Goal: Task Accomplishment & Management: Manage account settings

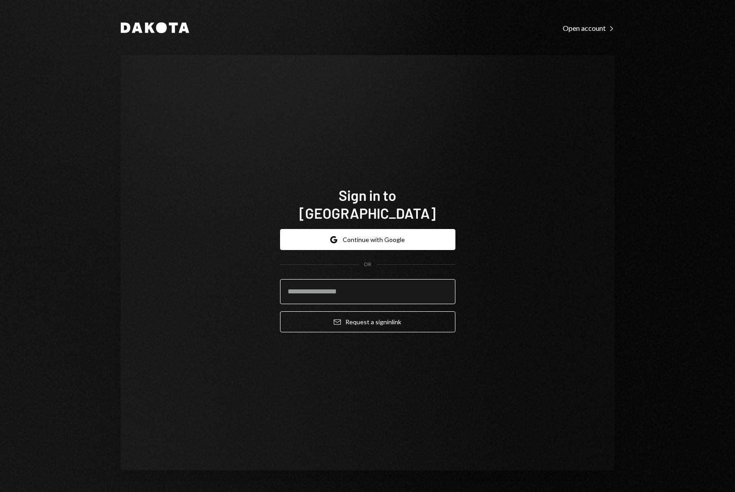
click at [373, 284] on input "email" at bounding box center [367, 291] width 175 height 25
type input "**********"
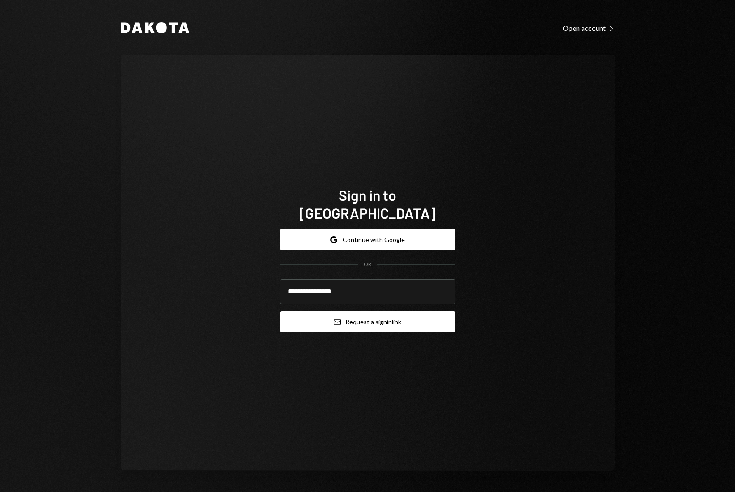
click at [394, 314] on button "Email Request a sign in link" at bounding box center [367, 321] width 175 height 21
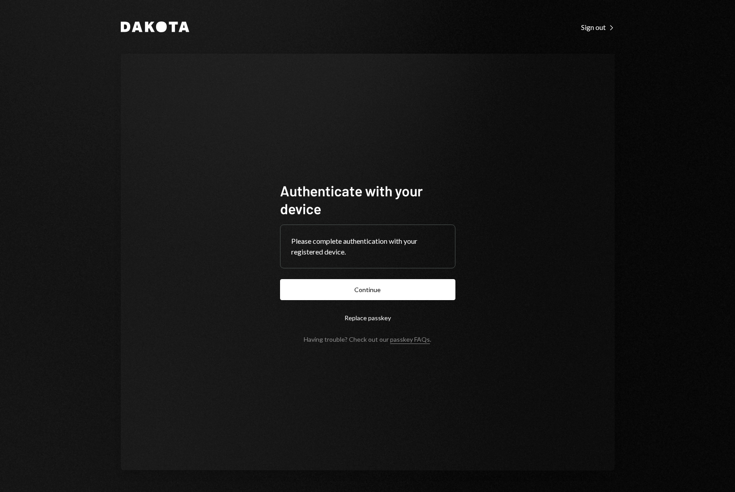
click at [401, 291] on button "Continue" at bounding box center [367, 289] width 175 height 21
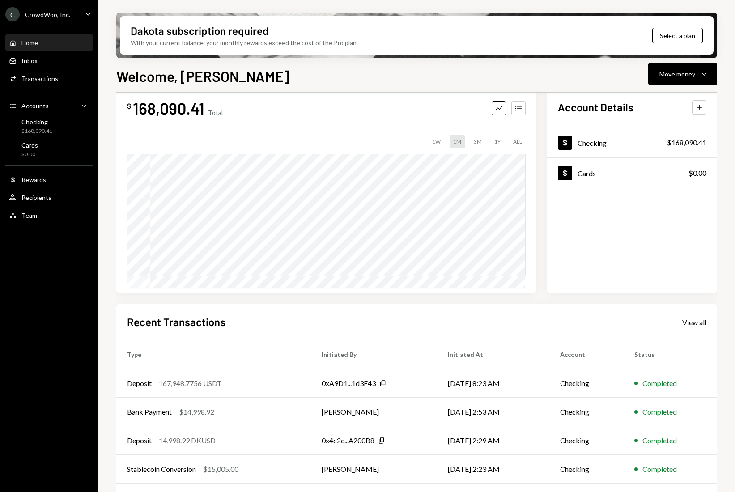
scroll to position [26, 0]
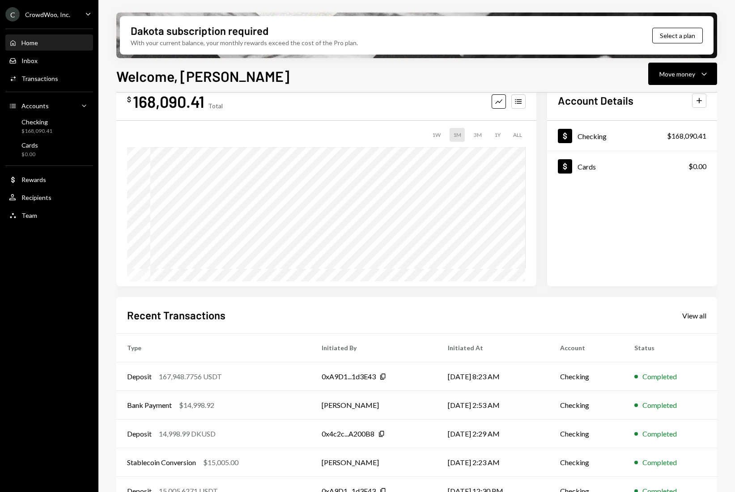
click at [183, 404] on div "$14,998.92" at bounding box center [196, 405] width 35 height 11
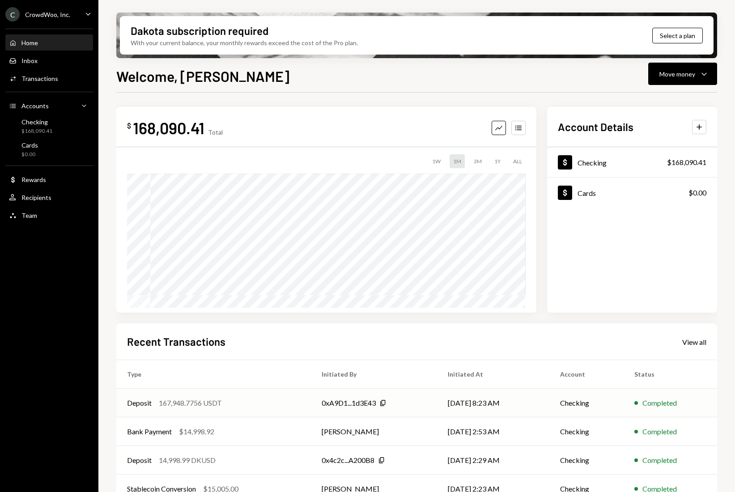
click at [190, 399] on div "167,948.7756 USDT" at bounding box center [190, 402] width 63 height 11
click at [32, 123] on div "Checking" at bounding box center [36, 122] width 31 height 8
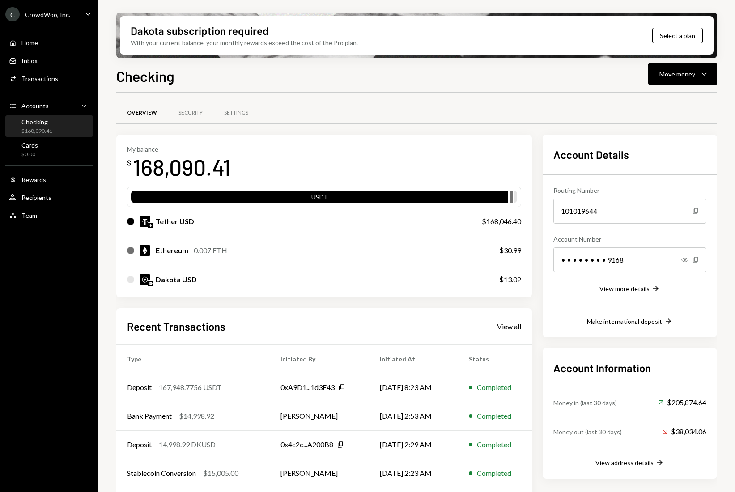
scroll to position [32, 0]
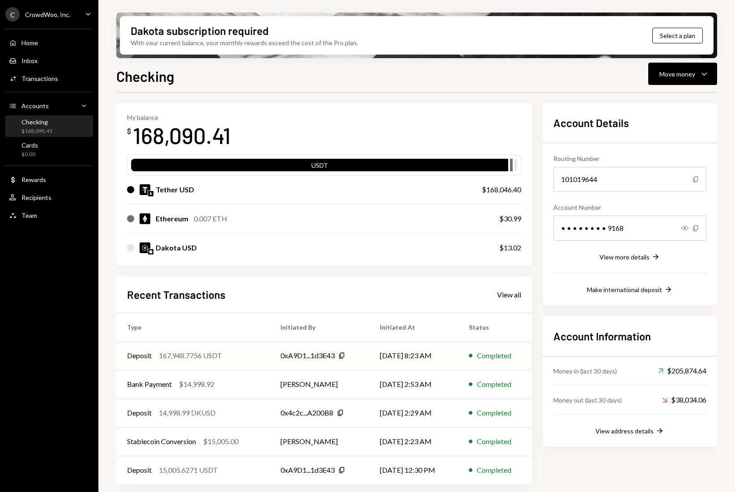
click at [189, 355] on div "167,948.7756 USDT" at bounding box center [190, 355] width 63 height 11
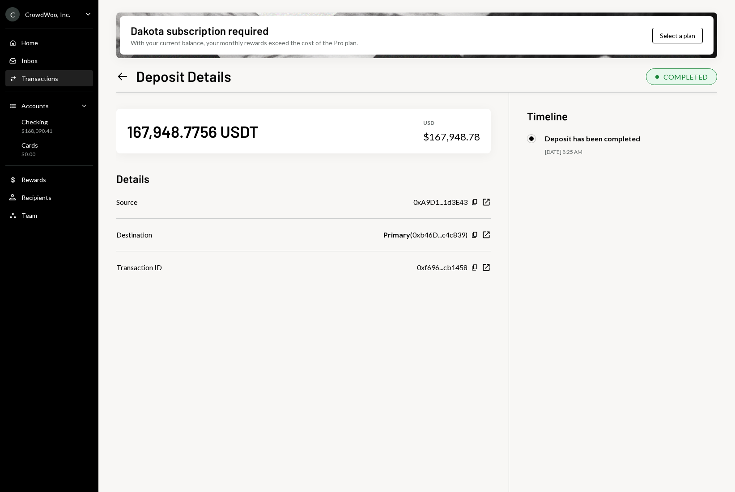
scroll to position [4, 0]
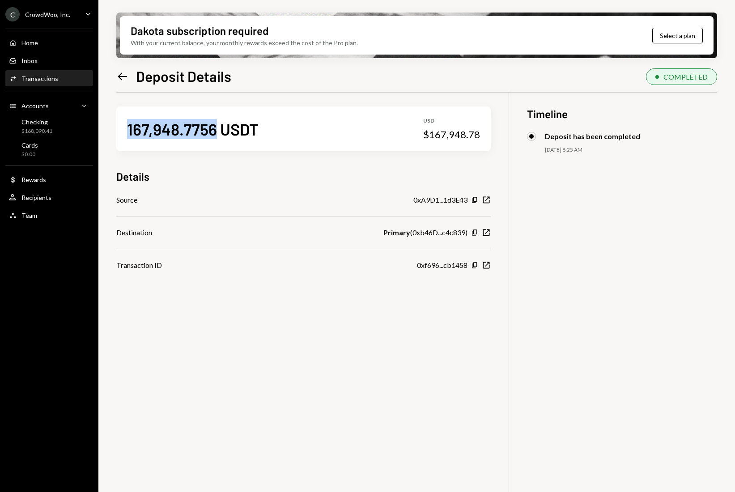
drag, startPoint x: 216, startPoint y: 130, endPoint x: 122, endPoint y: 127, distance: 94.4
click at [121, 127] on div "167,948.7756 USDT USD $167,948.78" at bounding box center [303, 128] width 374 height 45
copy div "167,948.7756"
click at [48, 81] on div "Transactions" at bounding box center [39, 79] width 37 height 8
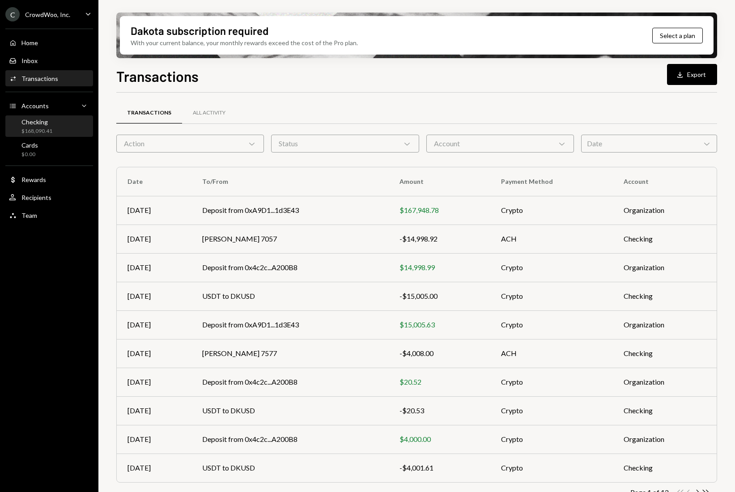
click at [38, 132] on div "$168,090.41" at bounding box center [36, 131] width 31 height 8
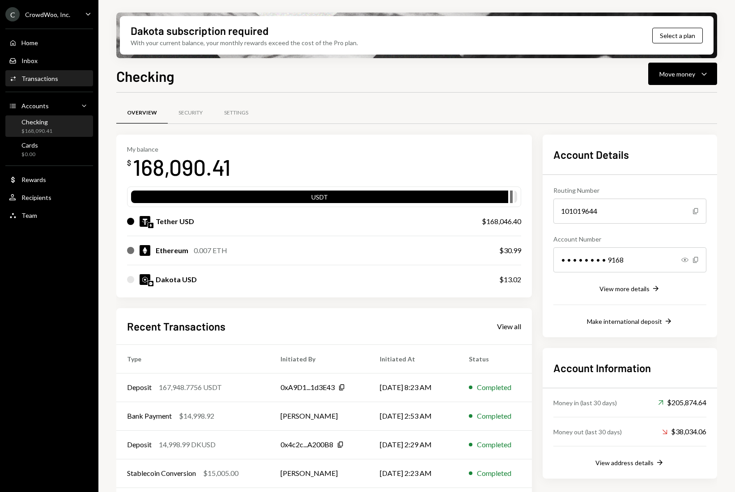
click at [50, 82] on div "Transactions" at bounding box center [39, 79] width 37 height 8
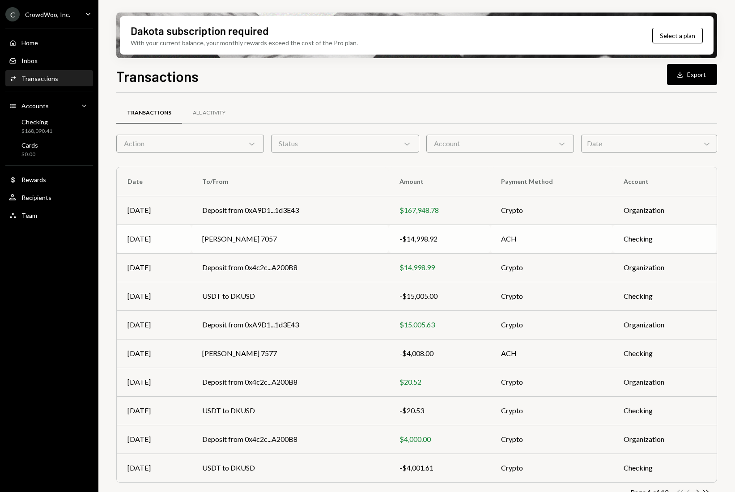
scroll to position [4, 0]
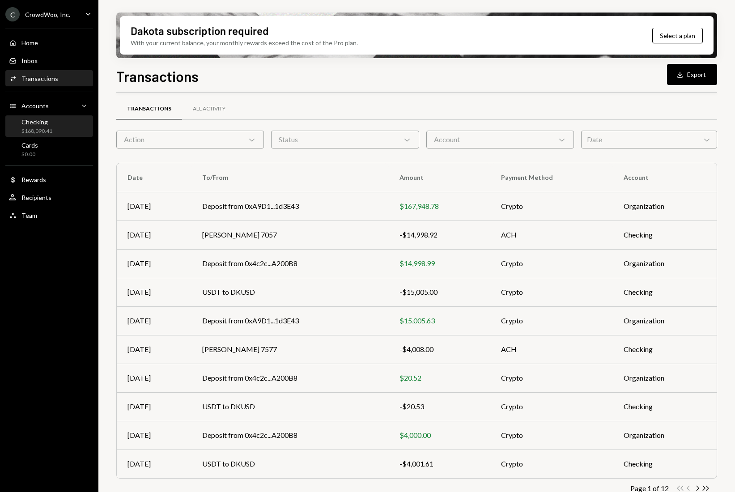
click at [46, 128] on div "$168,090.41" at bounding box center [36, 131] width 31 height 8
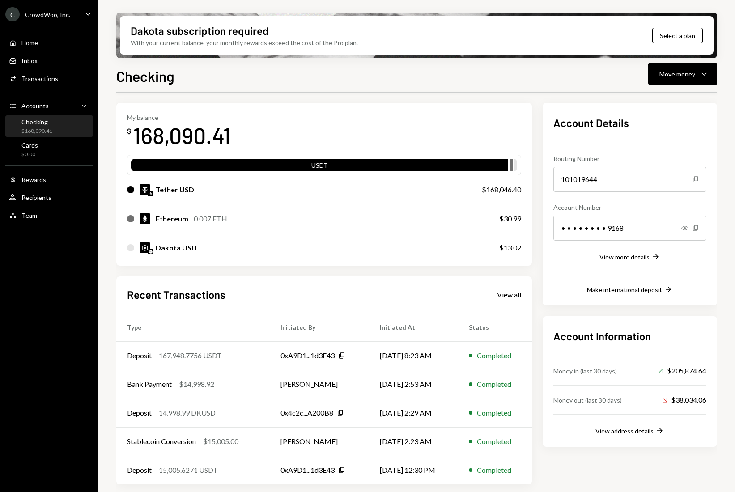
scroll to position [26, 0]
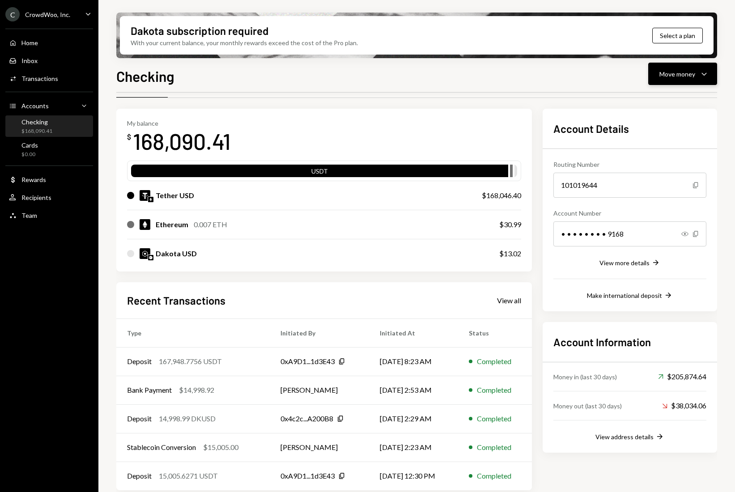
click at [688, 80] on button "Move money Caret Down" at bounding box center [682, 74] width 69 height 22
click at [666, 170] on div "Swap stablecoins" at bounding box center [674, 168] width 65 height 9
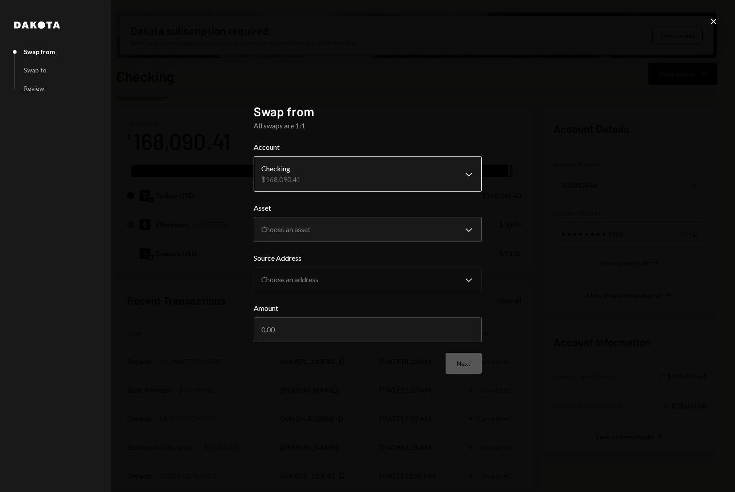
click at [355, 174] on body "C CrowdWoo, Inc. Caret Down Home Home Inbox Inbox Activities Transactions Accou…" at bounding box center [367, 246] width 735 height 492
click at [338, 232] on body "C CrowdWoo, Inc. Caret Down Home Home Inbox Inbox Activities Transactions Accou…" at bounding box center [367, 246] width 735 height 492
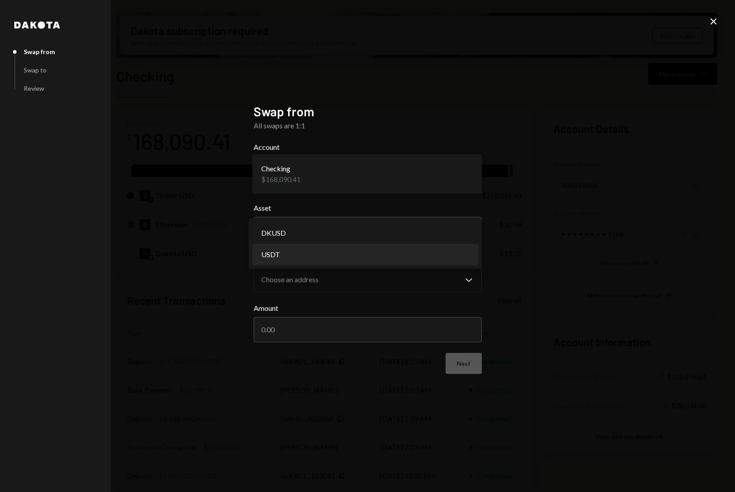
select select "****"
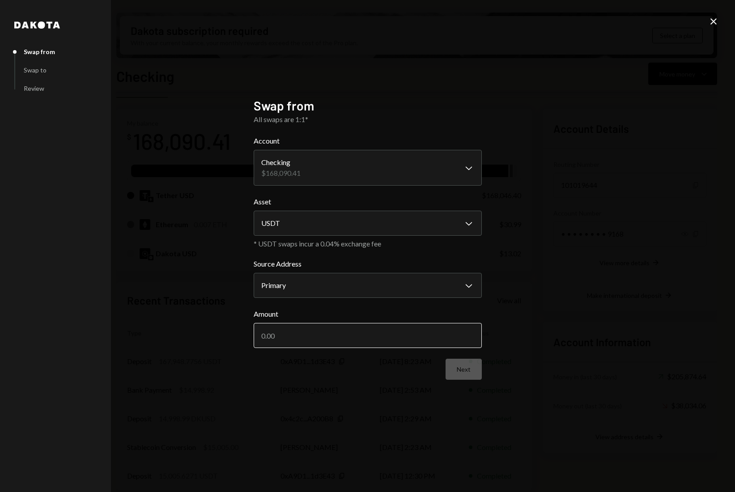
click at [310, 334] on input "Amount" at bounding box center [367, 335] width 228 height 25
click at [314, 334] on input "Amount" at bounding box center [367, 335] width 228 height 25
type input "18000"
click at [465, 374] on button "Next" at bounding box center [463, 369] width 36 height 21
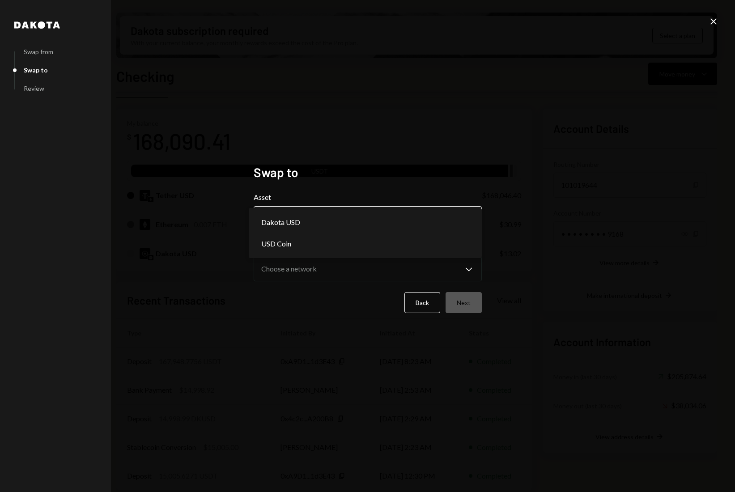
click at [306, 223] on body "C CrowdWoo, Inc. Caret Down Home Home Inbox Inbox Activities Transactions Accou…" at bounding box center [367, 246] width 735 height 492
select select "*****"
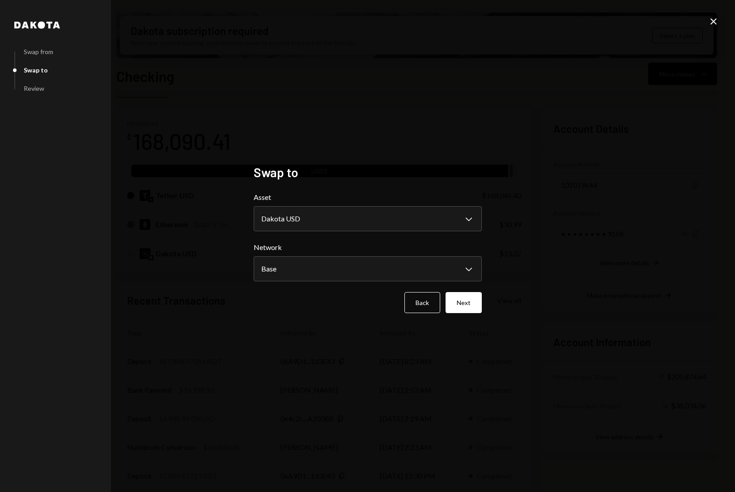
click at [471, 300] on button "Next" at bounding box center [463, 302] width 36 height 21
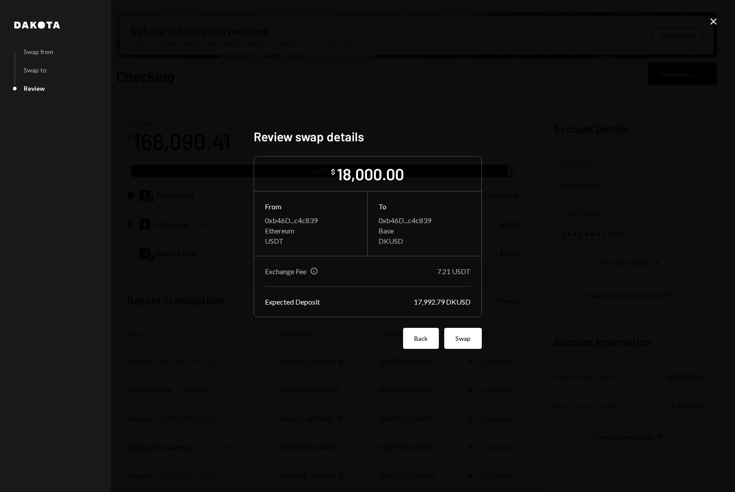
click at [418, 342] on button "Back" at bounding box center [421, 338] width 36 height 21
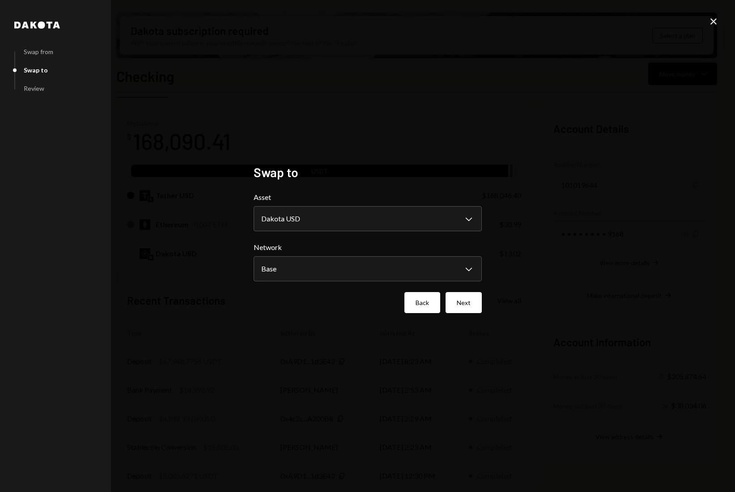
click at [416, 304] on button "Back" at bounding box center [422, 302] width 36 height 21
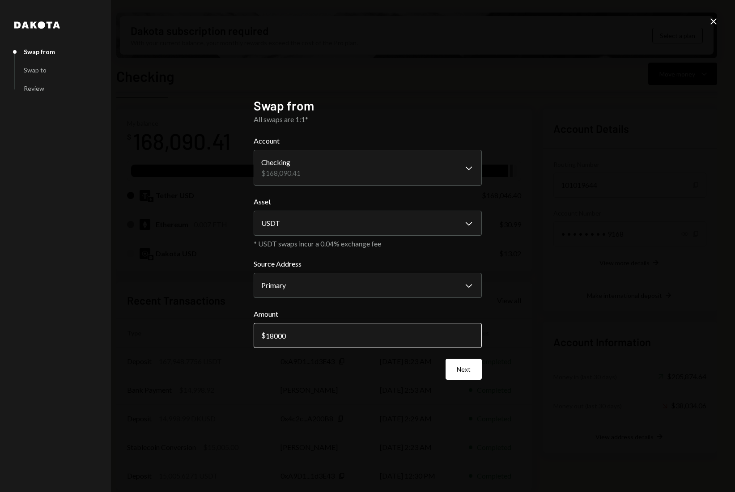
drag, startPoint x: 296, startPoint y: 337, endPoint x: 274, endPoint y: 337, distance: 22.8
click at [274, 337] on input "18000" at bounding box center [367, 335] width 228 height 25
click at [295, 334] on input "1800.72" at bounding box center [367, 335] width 228 height 25
type input "18007.21"
click at [302, 382] on div "**********" at bounding box center [367, 246] width 228 height 296
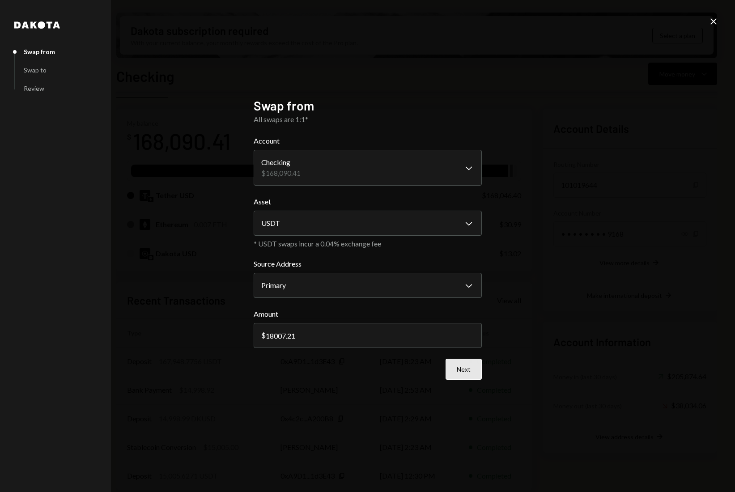
click at [465, 366] on button "Next" at bounding box center [463, 369] width 36 height 21
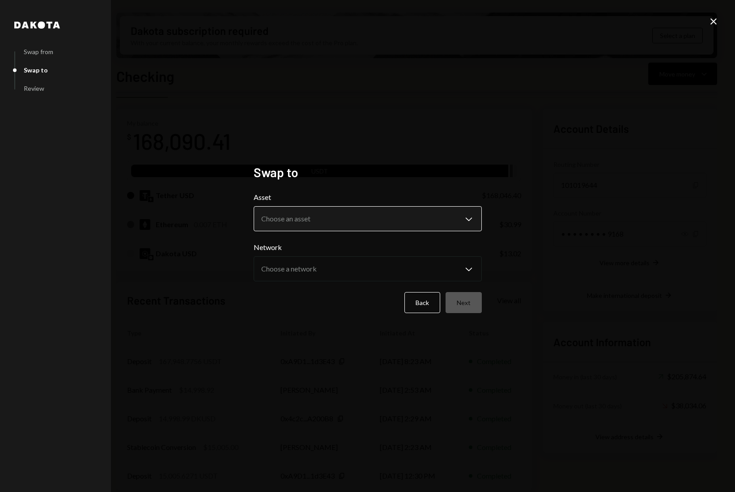
click at [408, 207] on button "Choose an asset Chevron Down" at bounding box center [367, 218] width 228 height 25
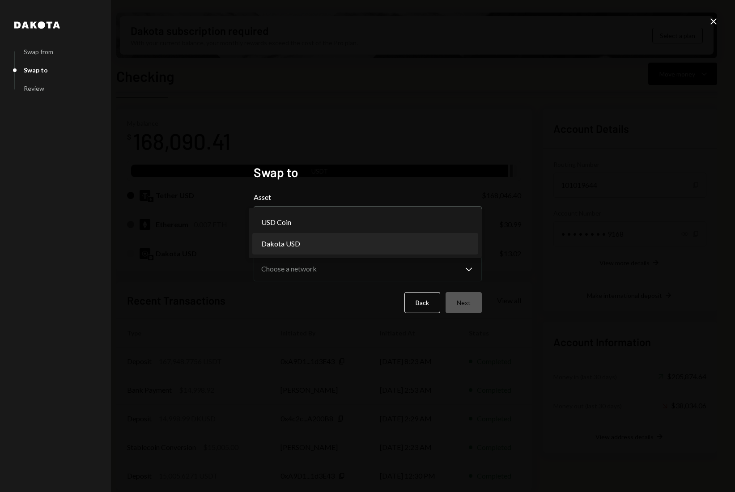
select select "*****"
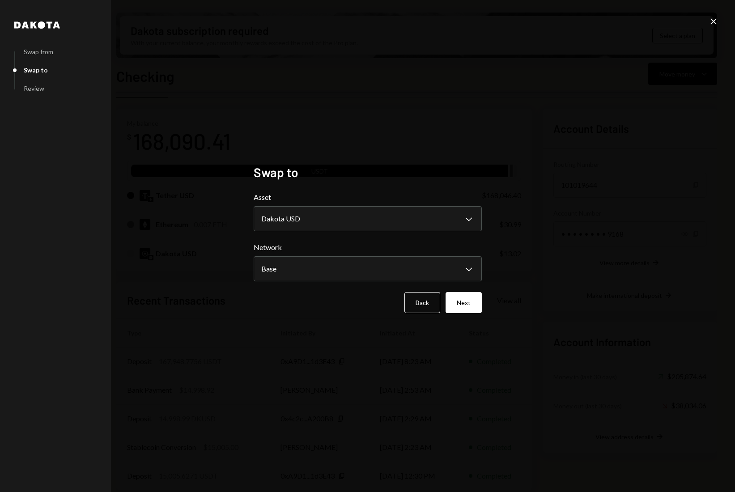
click at [473, 305] on button "Next" at bounding box center [463, 302] width 36 height 21
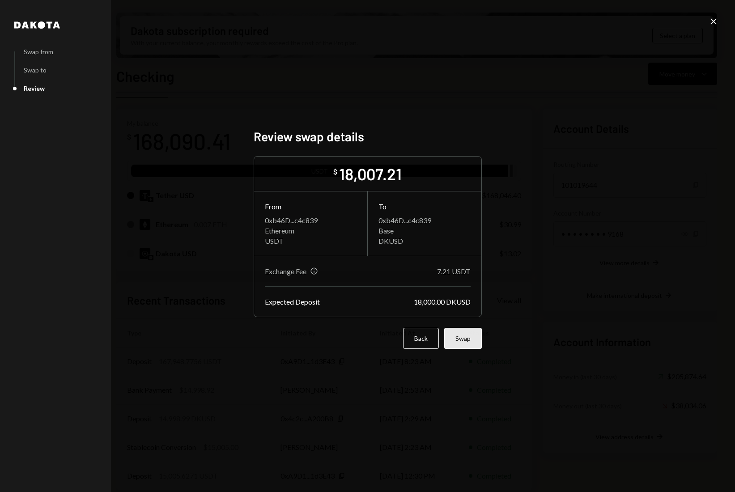
click at [466, 336] on button "Swap" at bounding box center [463, 338] width 38 height 21
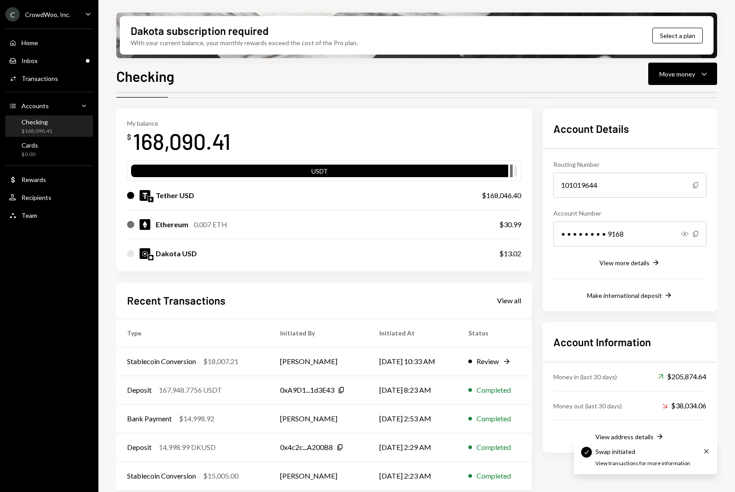
scroll to position [32, 0]
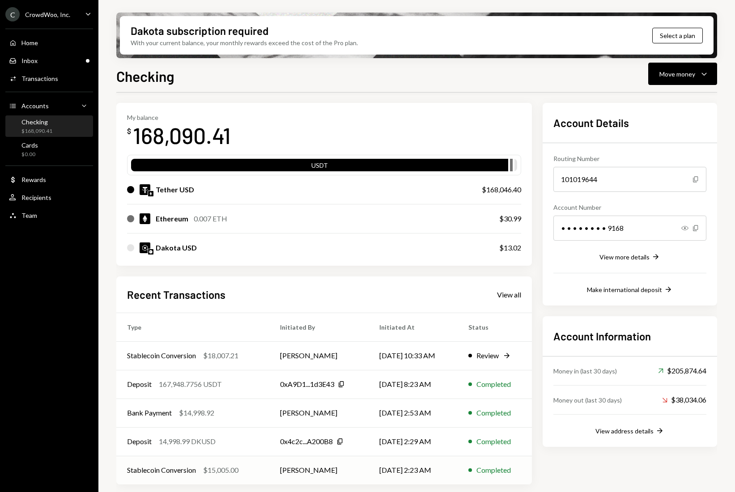
click at [218, 472] on div "$15,005.00" at bounding box center [220, 469] width 35 height 11
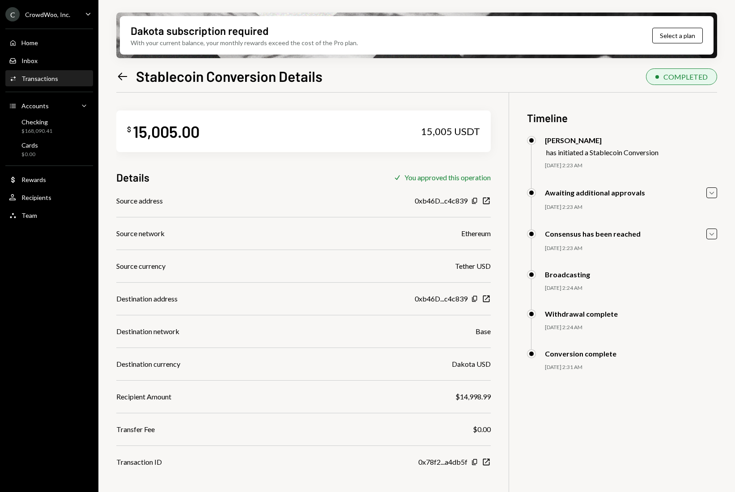
click at [118, 75] on icon "Left Arrow" at bounding box center [122, 76] width 13 height 13
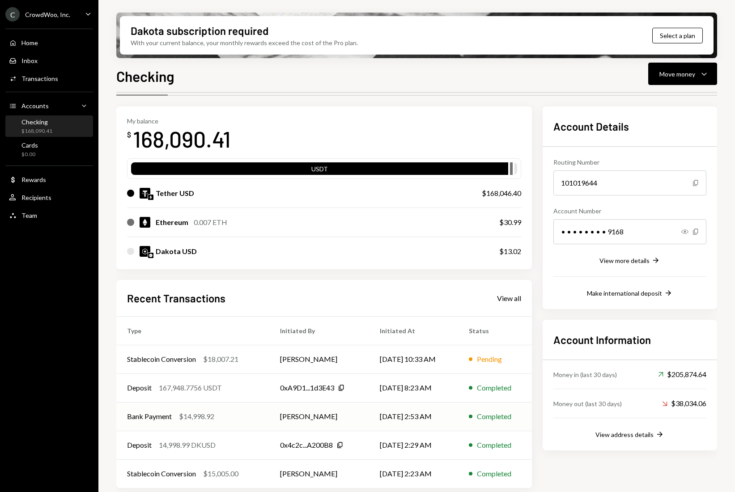
scroll to position [32, 0]
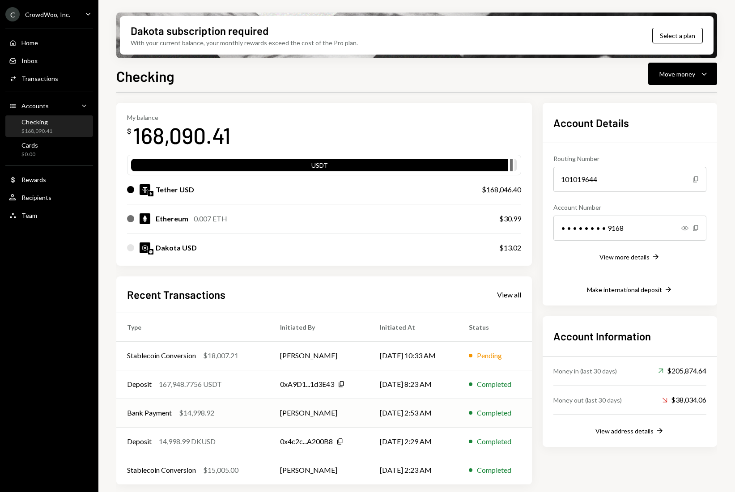
click at [180, 414] on div "$14,998.92" at bounding box center [196, 412] width 35 height 11
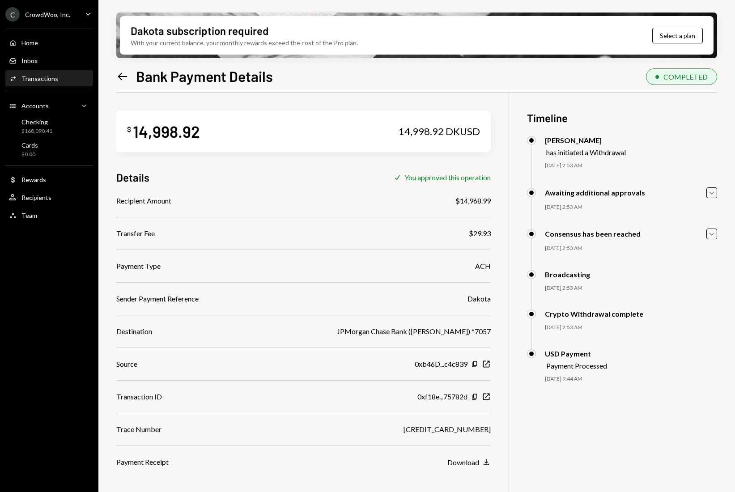
click at [122, 76] on icon at bounding box center [122, 76] width 9 height 8
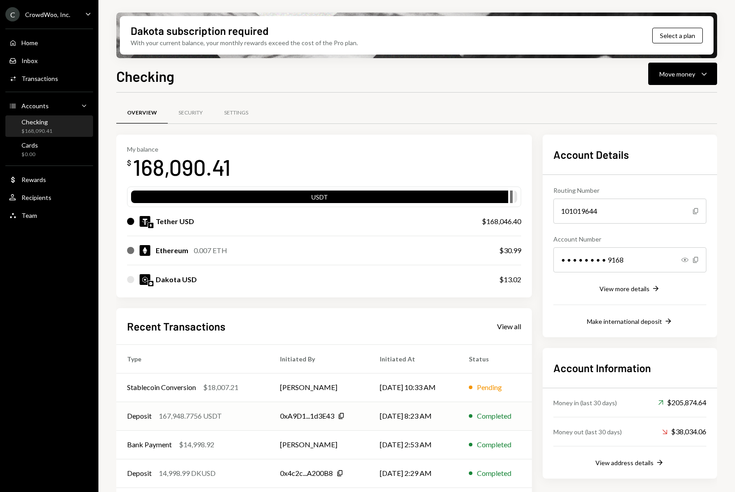
click at [201, 417] on div "167,948.7756 USDT" at bounding box center [190, 415] width 63 height 11
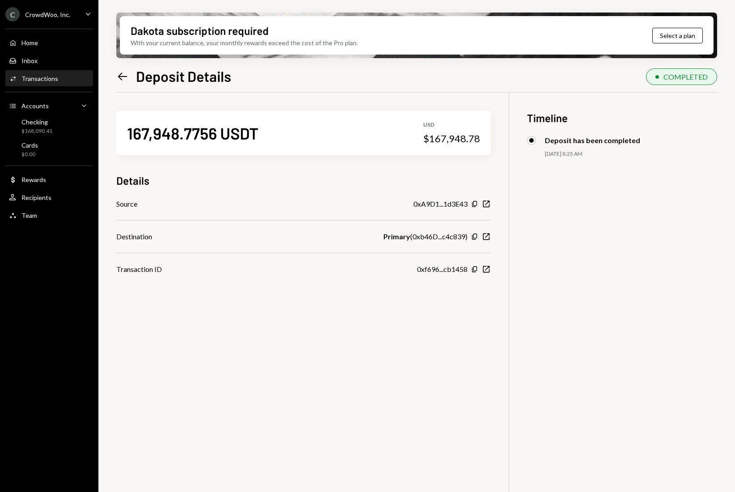
click at [119, 81] on icon "Left Arrow" at bounding box center [122, 76] width 13 height 13
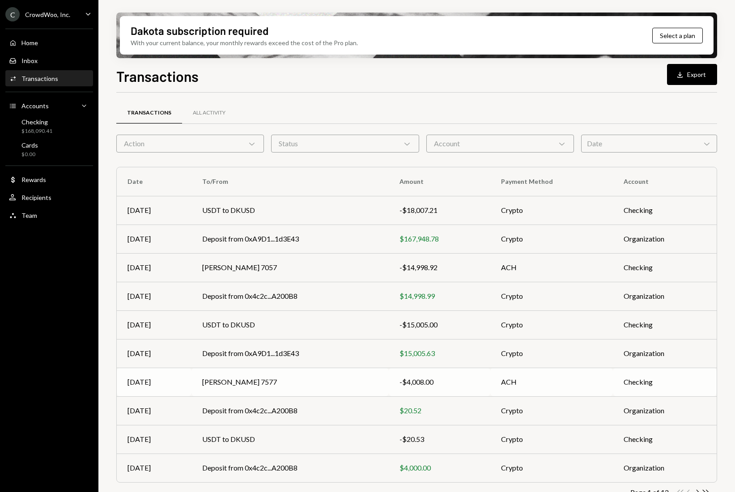
click at [266, 383] on td "John Phan 7577" at bounding box center [289, 381] width 197 height 29
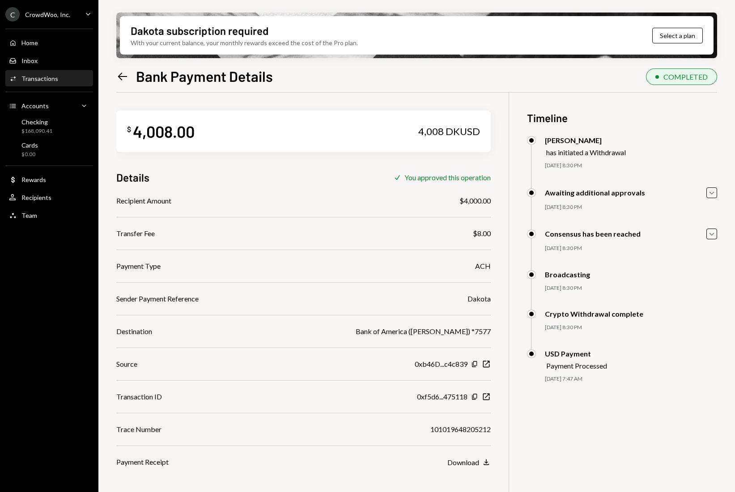
click at [128, 80] on icon "Left Arrow" at bounding box center [122, 76] width 13 height 13
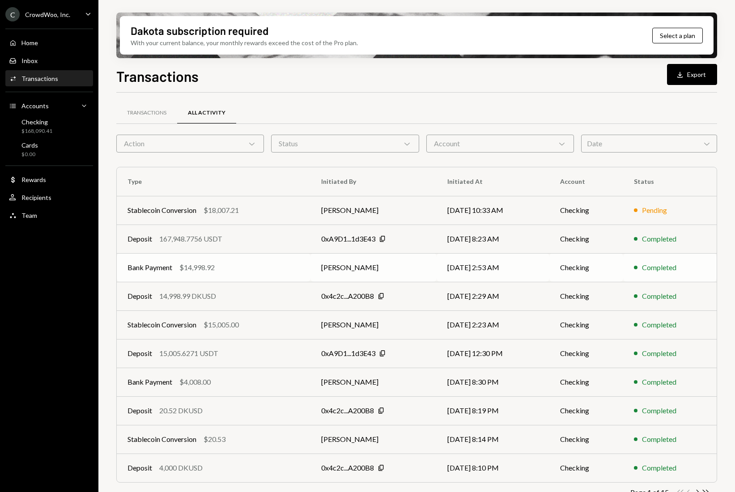
click at [215, 266] on div "$14,998.92" at bounding box center [196, 267] width 35 height 11
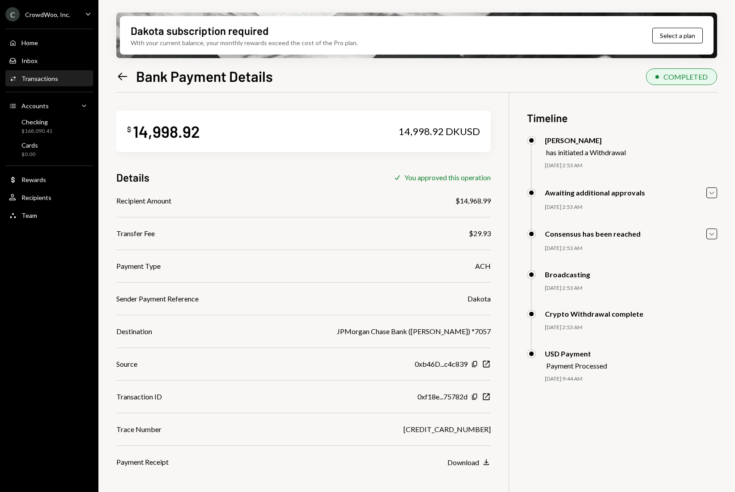
click at [119, 80] on icon "Left Arrow" at bounding box center [122, 76] width 13 height 13
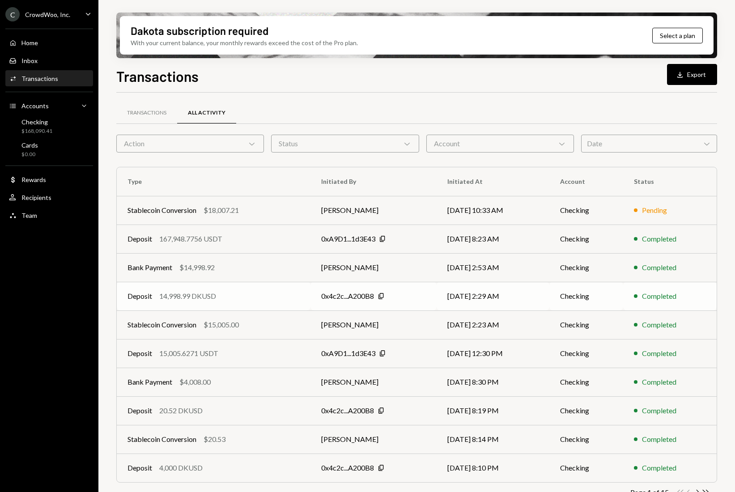
click at [201, 296] on div "14,998.99 DKUSD" at bounding box center [187, 296] width 57 height 11
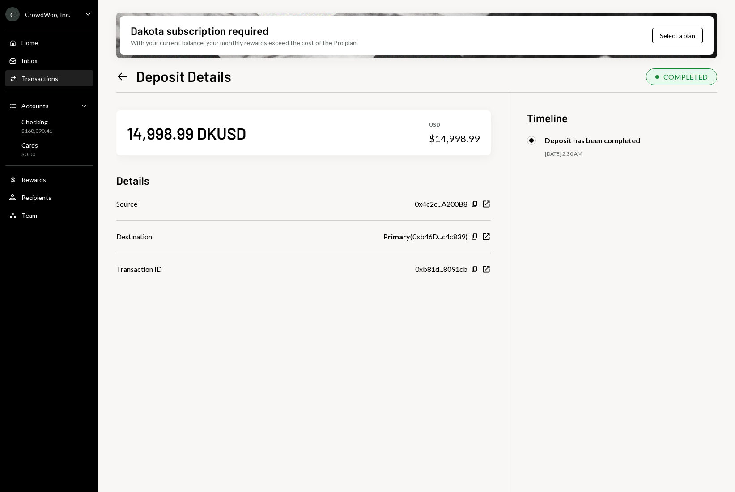
click at [119, 76] on icon "Left Arrow" at bounding box center [122, 76] width 13 height 13
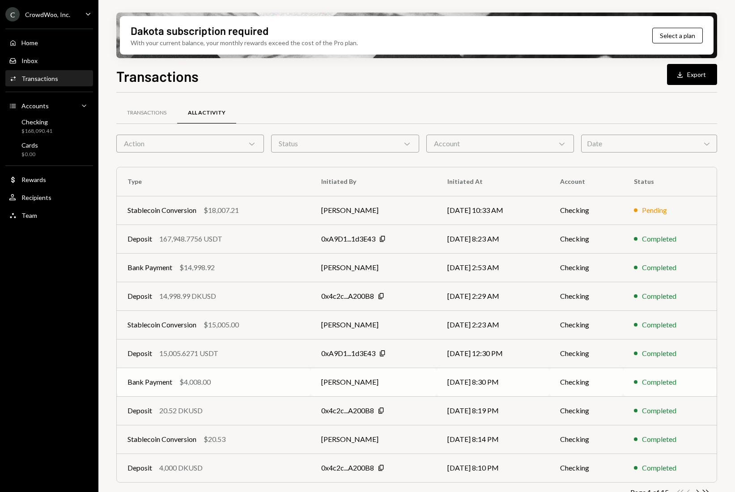
click at [174, 384] on div "Bank Payment $4,008.00" at bounding box center [213, 381] width 172 height 11
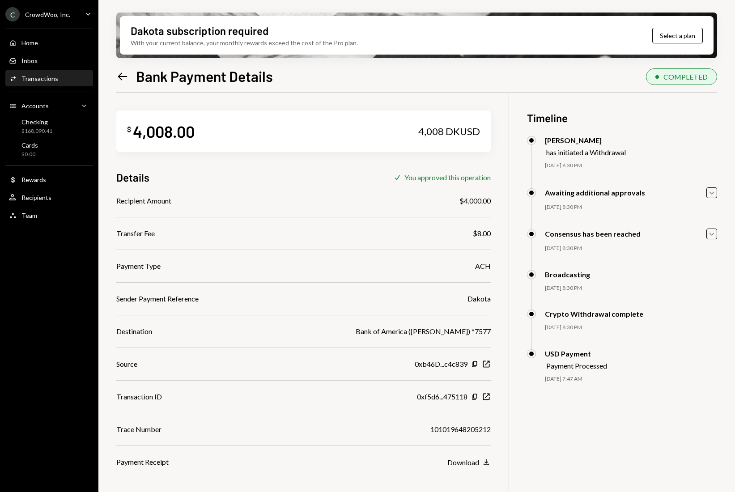
click at [120, 77] on icon "Left Arrow" at bounding box center [122, 76] width 13 height 13
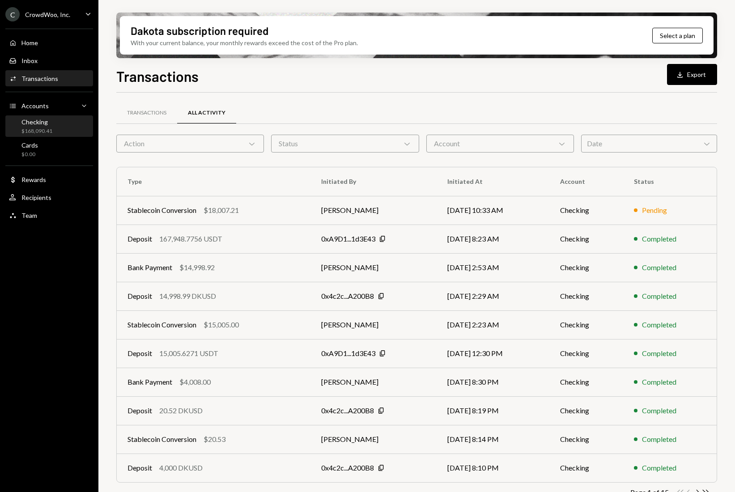
click at [51, 130] on div "$168,090.41" at bounding box center [36, 131] width 31 height 8
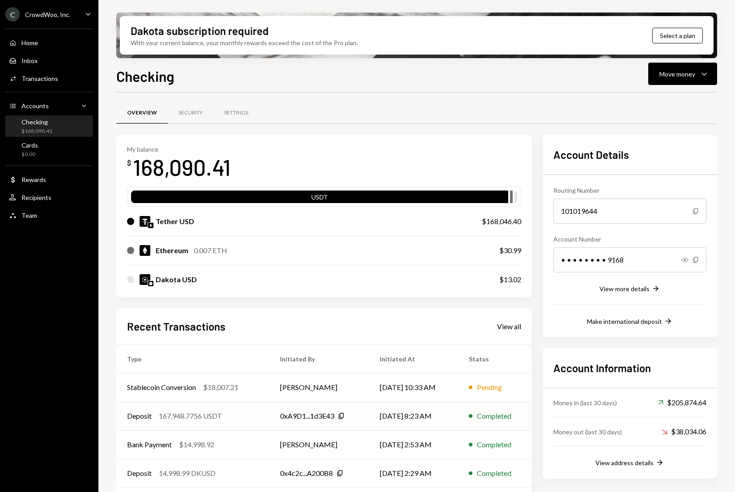
scroll to position [32, 0]
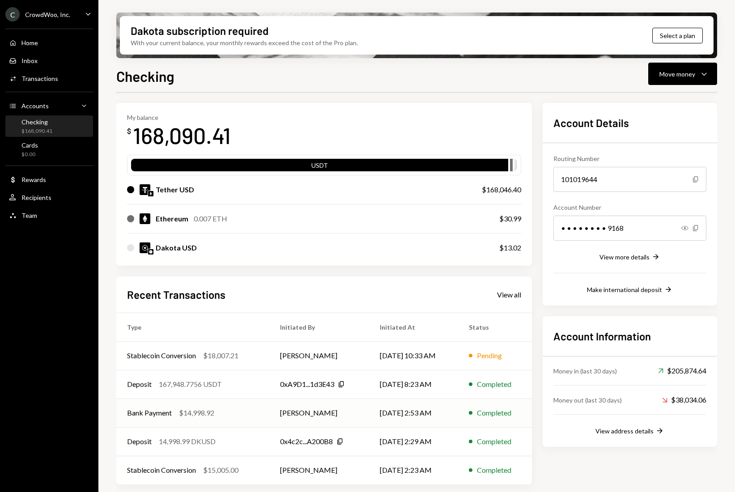
click at [201, 411] on div "$14,998.92" at bounding box center [196, 412] width 35 height 11
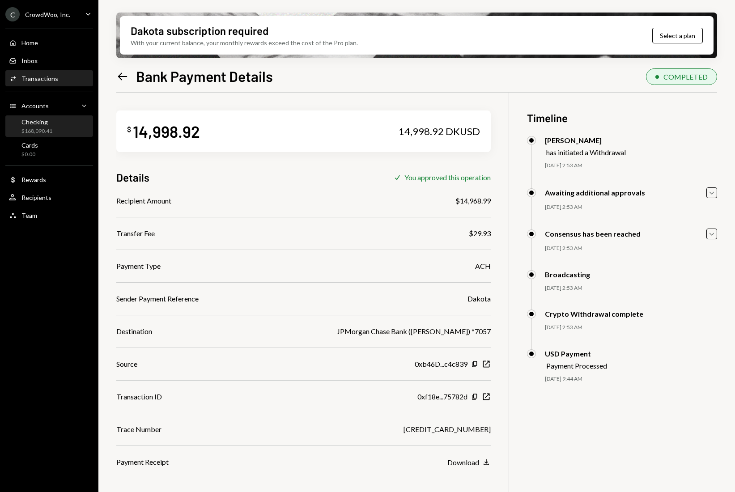
click at [54, 126] on div "Checking $168,090.41" at bounding box center [49, 126] width 80 height 17
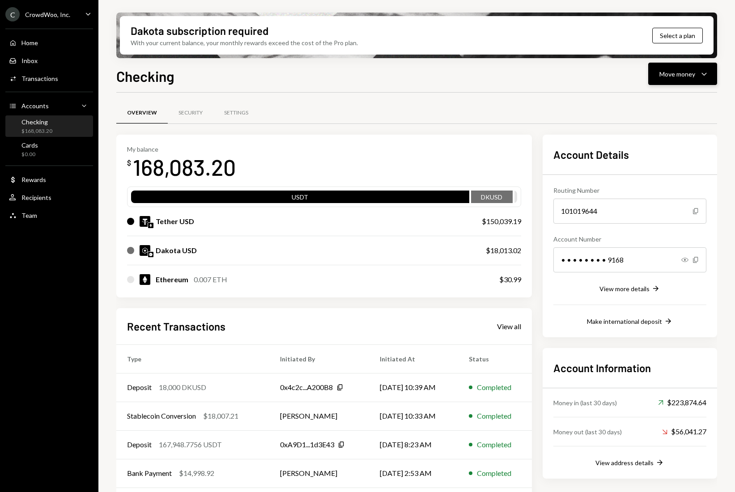
click at [676, 70] on div "Move money" at bounding box center [677, 73] width 36 height 9
click at [666, 100] on div "Send" at bounding box center [674, 100] width 65 height 9
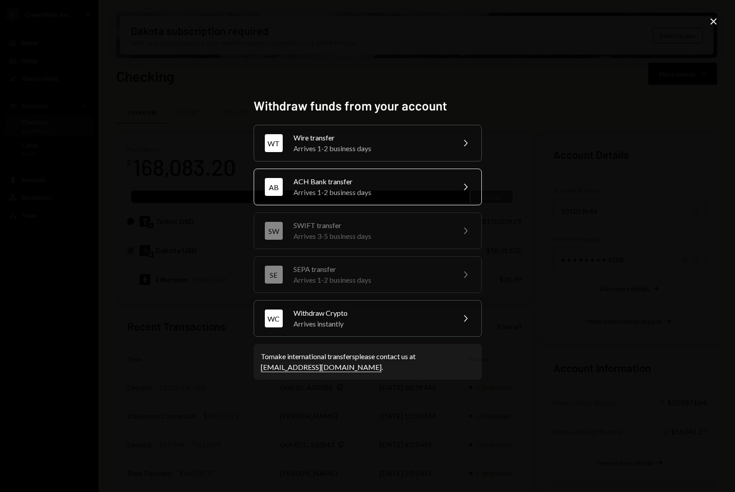
click at [378, 187] on div "Arrives 1-2 business days" at bounding box center [371, 192] width 156 height 11
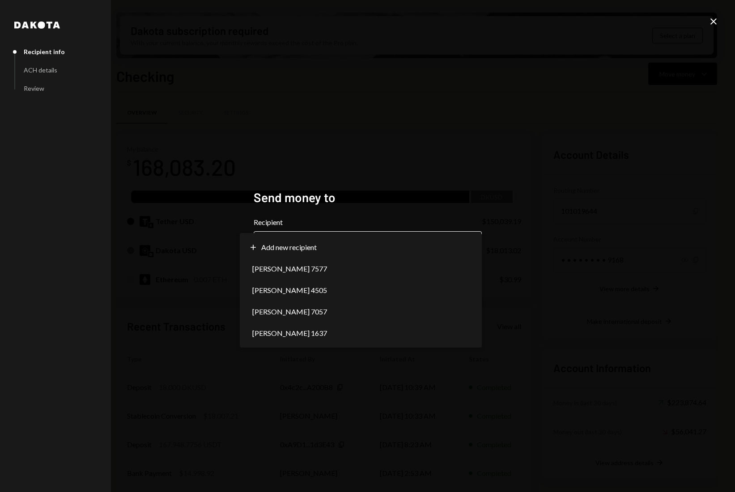
click at [350, 241] on body "C CrowdWoo, Inc. Caret Down Home Home Inbox Inbox Activities Transactions Accou…" at bounding box center [367, 246] width 735 height 492
select select "**********"
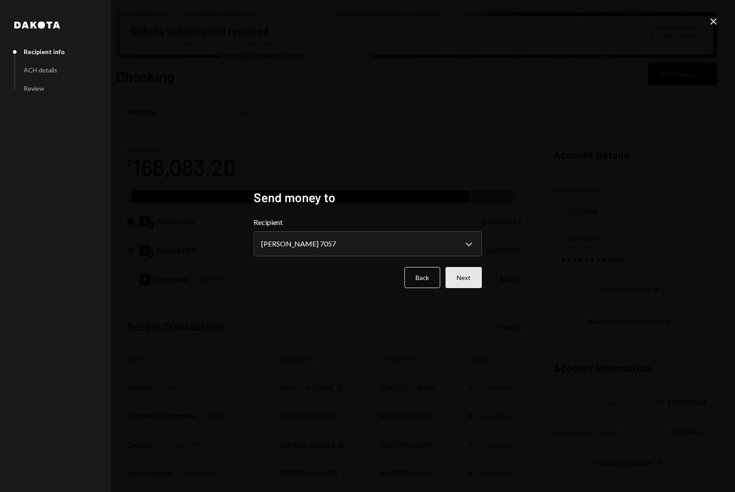
click at [455, 280] on button "Next" at bounding box center [463, 277] width 36 height 21
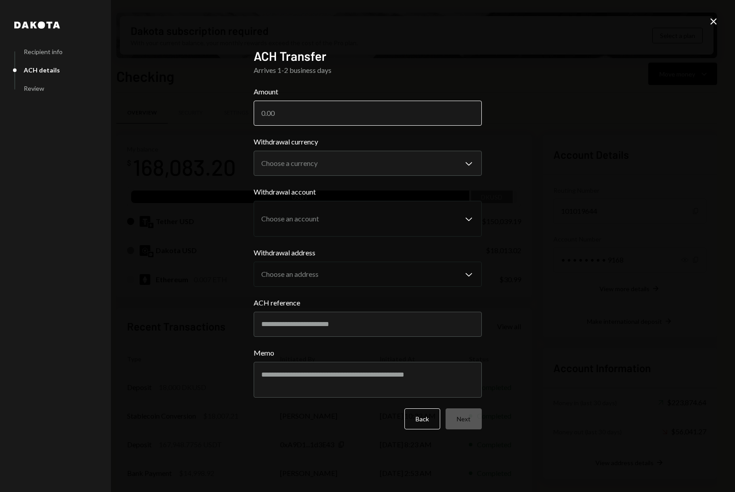
click at [364, 112] on input "Amount" at bounding box center [367, 113] width 228 height 25
drag, startPoint x: 713, startPoint y: 12, endPoint x: 713, endPoint y: 17, distance: 5.4
click at [713, 13] on div "**********" at bounding box center [367, 246] width 735 height 492
click at [713, 19] on icon "Close" at bounding box center [713, 21] width 11 height 11
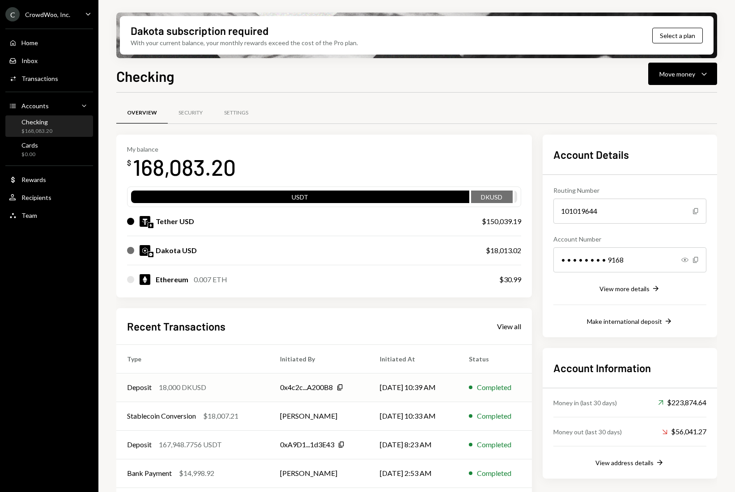
click at [204, 388] on div "18,000 DKUSD" at bounding box center [182, 387] width 47 height 11
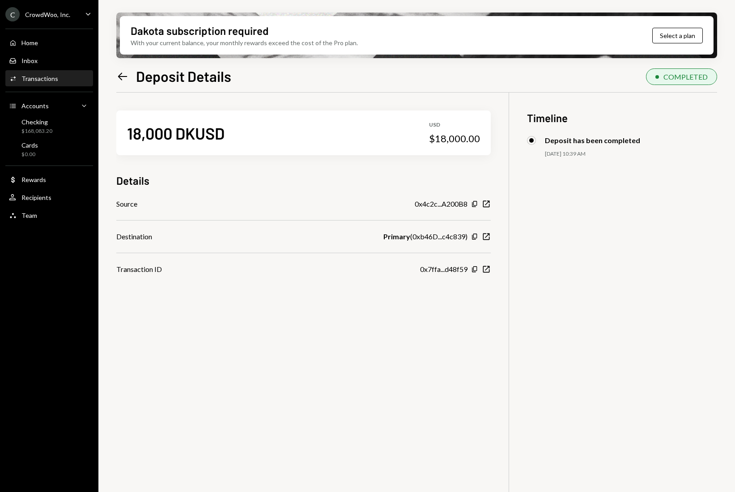
click at [122, 79] on icon at bounding box center [122, 76] width 9 height 8
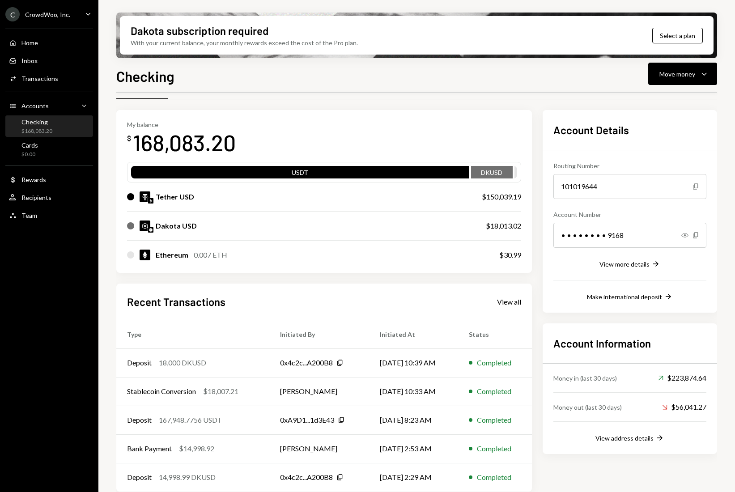
scroll to position [32, 0]
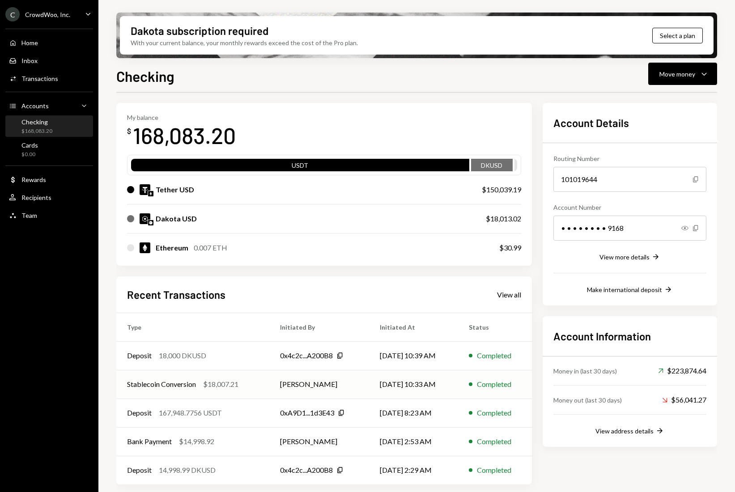
click at [218, 381] on div "$18,007.21" at bounding box center [220, 384] width 35 height 11
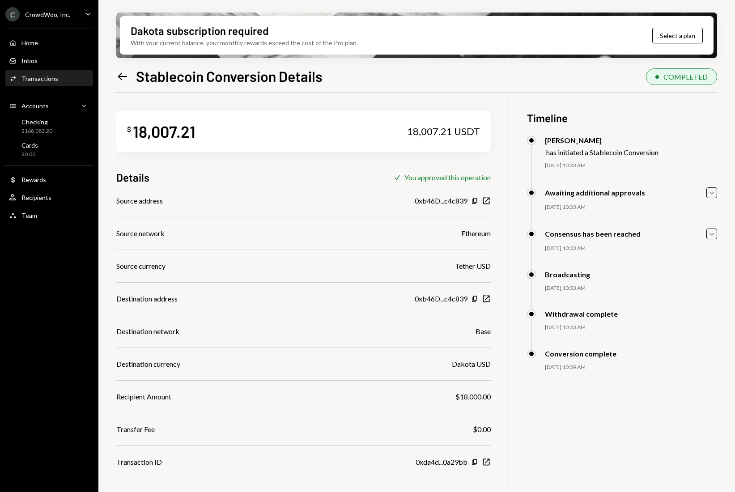
click at [123, 75] on icon "Left Arrow" at bounding box center [122, 76] width 13 height 13
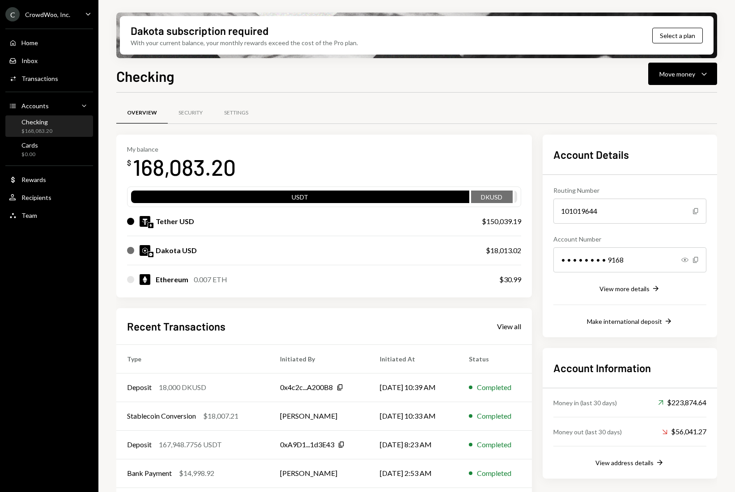
drag, startPoint x: 201, startPoint y: 247, endPoint x: 177, endPoint y: 251, distance: 24.4
click at [201, 248] on div "Dakota USD" at bounding box center [297, 250] width 341 height 11
click at [154, 250] on div "Dakota USD" at bounding box center [297, 250] width 341 height 11
click at [512, 250] on div "$18,013.02" at bounding box center [503, 250] width 35 height 11
click at [226, 384] on div "Deposit 18,000 DKUSD" at bounding box center [192, 387] width 131 height 11
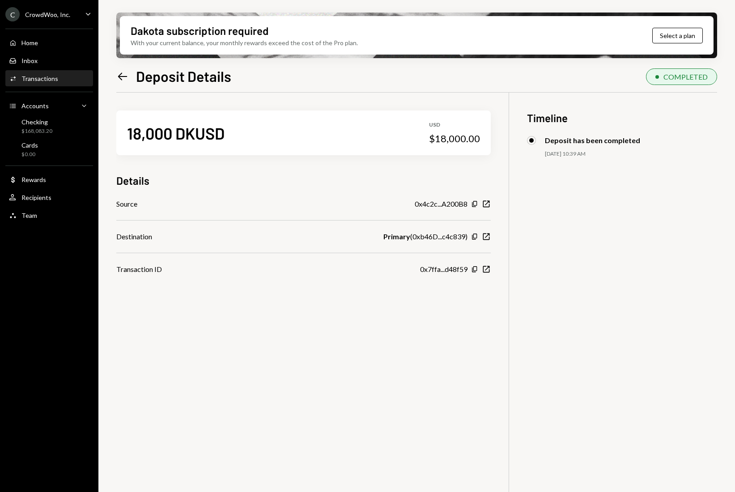
click at [126, 76] on icon at bounding box center [122, 76] width 9 height 8
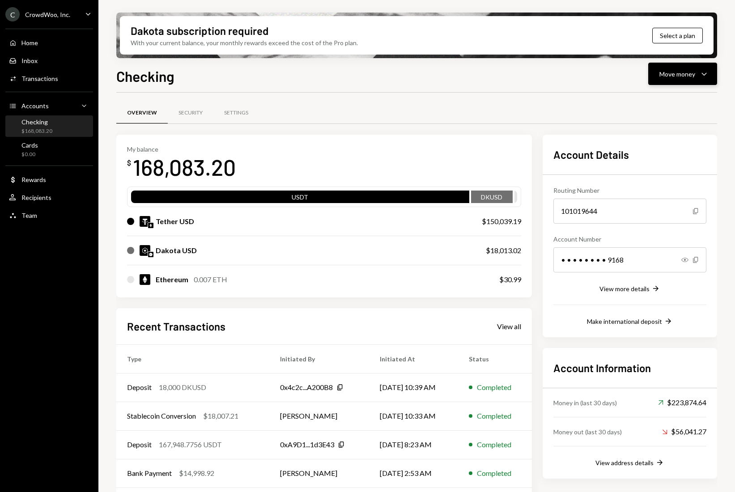
click at [681, 73] on div "Move money" at bounding box center [677, 73] width 36 height 9
click at [658, 100] on div "Send" at bounding box center [674, 100] width 65 height 9
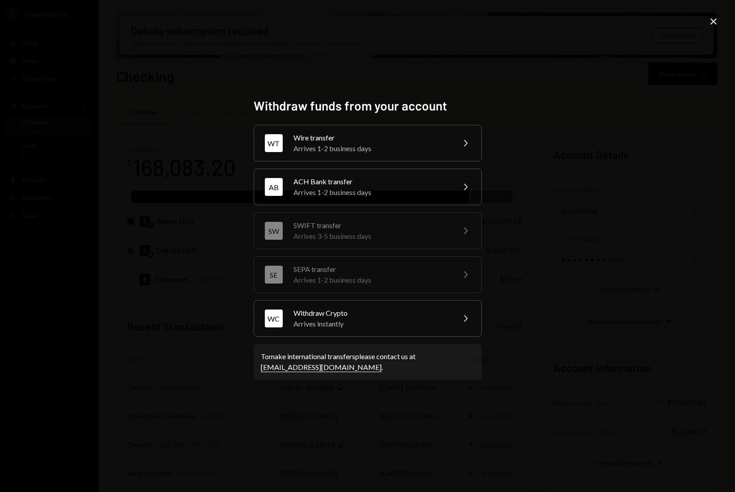
click at [374, 186] on div "ACH Bank transfer" at bounding box center [371, 181] width 156 height 11
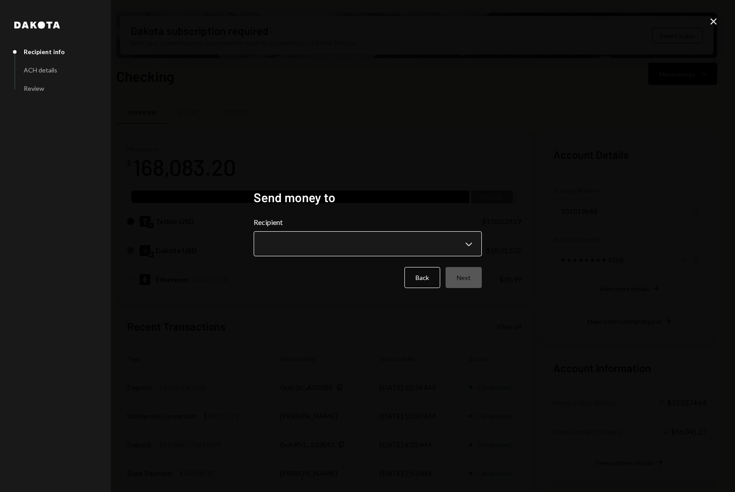
click at [325, 245] on body "C CrowdWoo, Inc. Caret Down Home Home Inbox Inbox Activities Transactions Accou…" at bounding box center [367, 246] width 735 height 492
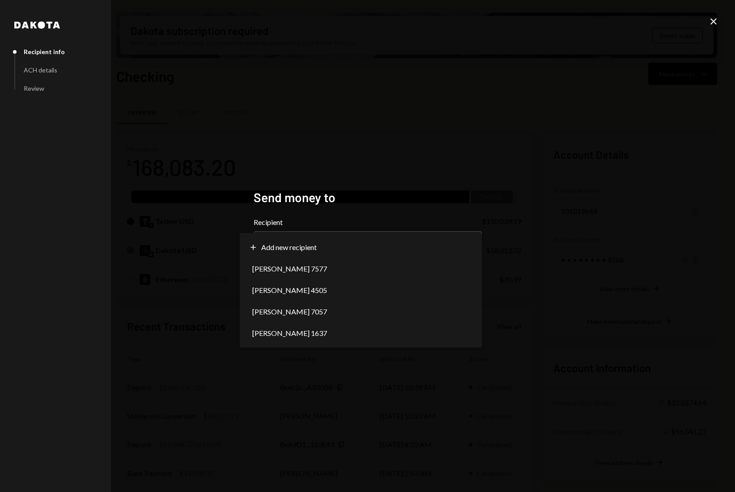
select select "**********"
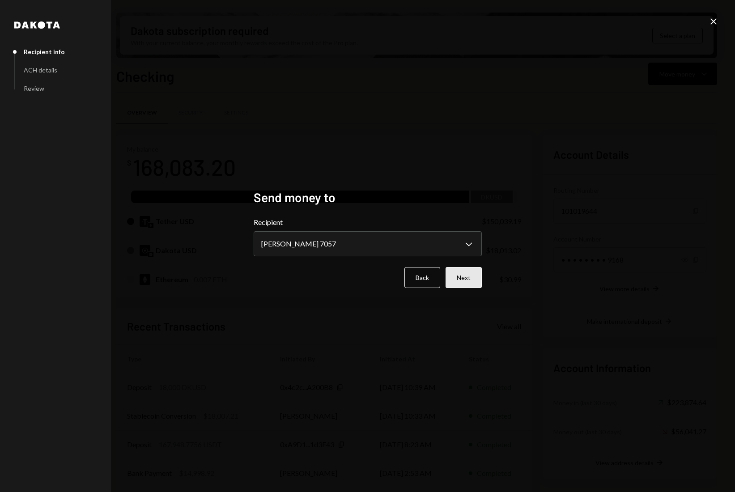
click at [458, 287] on button "Next" at bounding box center [463, 277] width 36 height 21
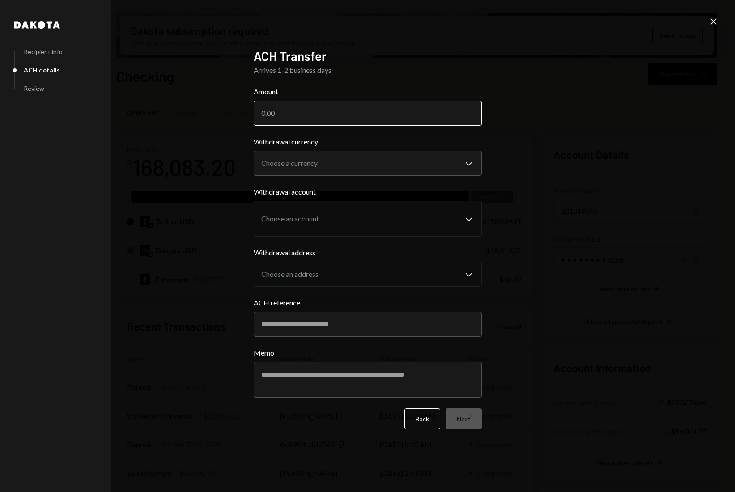
click at [319, 115] on input "Amount" at bounding box center [367, 113] width 228 height 25
type input "18000"
drag, startPoint x: 236, startPoint y: 217, endPoint x: 249, endPoint y: 207, distance: 16.8
click at [236, 217] on div "**********" at bounding box center [367, 246] width 735 height 492
click at [302, 165] on body "C CrowdWoo, Inc. Caret Down Home Home Inbox Inbox Activities Transactions Accou…" at bounding box center [367, 246] width 735 height 492
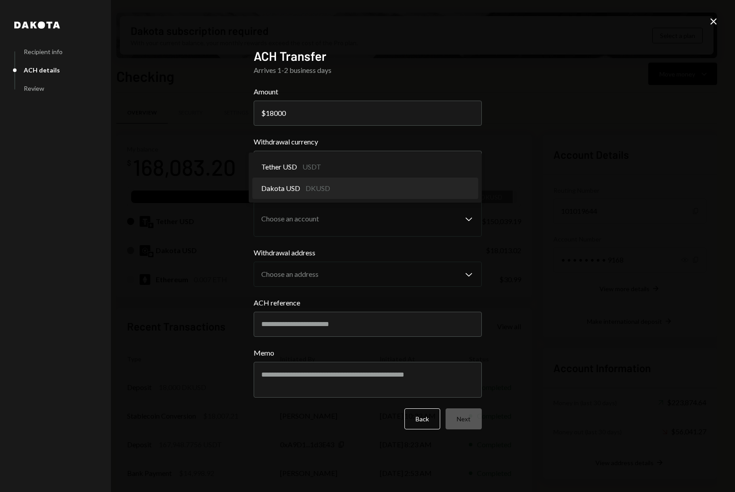
select select "*****"
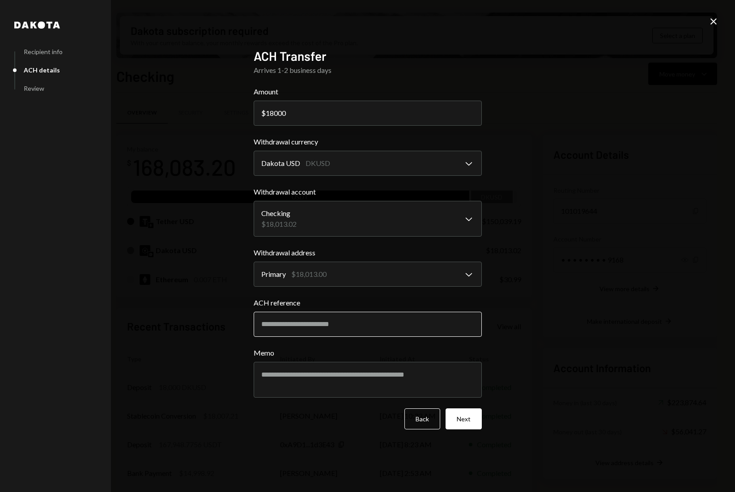
click at [334, 324] on input "ACH reference" at bounding box center [367, 324] width 228 height 25
type input "******"
click at [481, 422] on div "**********" at bounding box center [367, 246] width 249 height 417
click at [463, 422] on button "Next" at bounding box center [463, 418] width 36 height 21
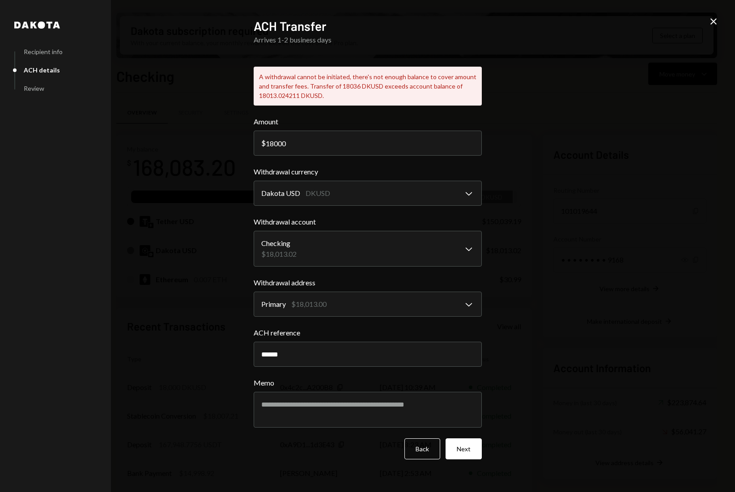
click at [709, 19] on icon "Close" at bounding box center [713, 21] width 11 height 11
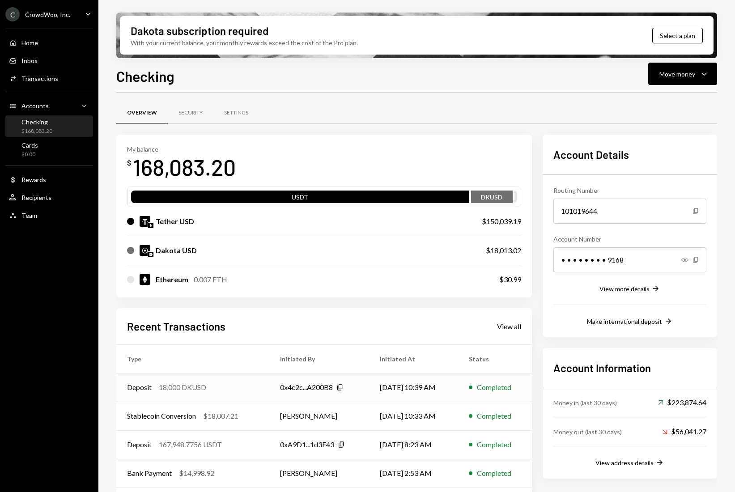
click at [248, 382] on div "Deposit 18,000 DKUSD" at bounding box center [192, 387] width 131 height 11
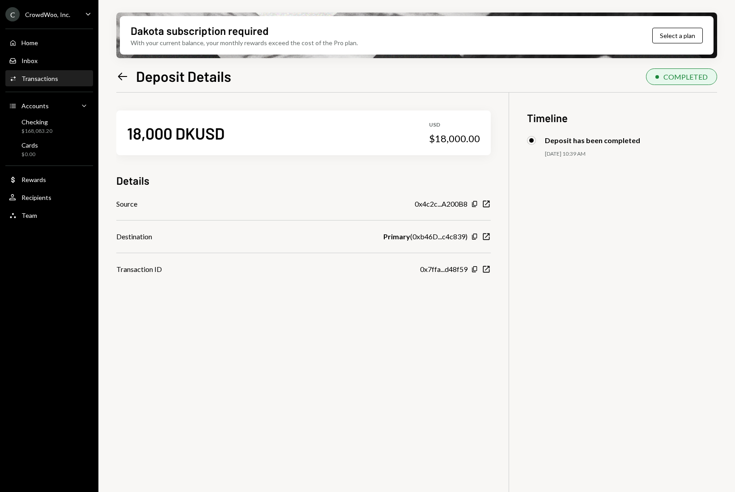
click at [119, 76] on icon "Left Arrow" at bounding box center [122, 76] width 13 height 13
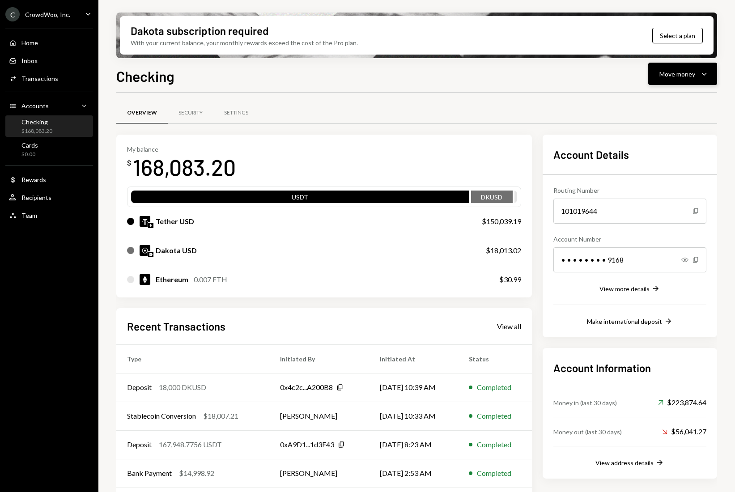
click at [676, 75] on div "Move money" at bounding box center [677, 73] width 36 height 9
click at [657, 100] on div "Send" at bounding box center [674, 100] width 65 height 9
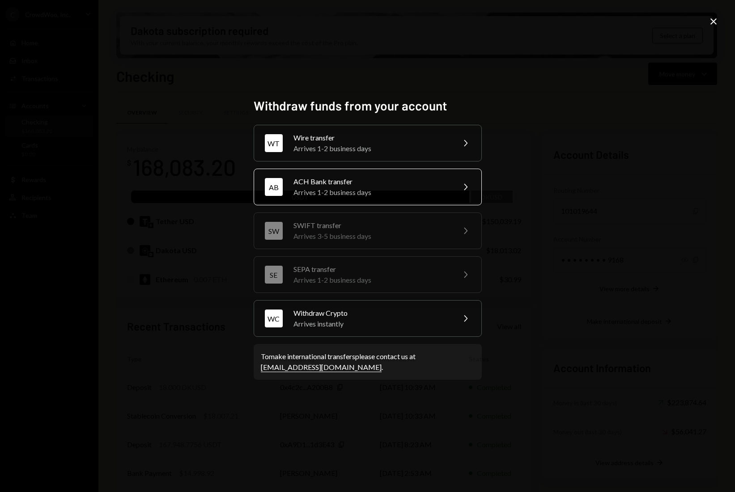
click at [329, 186] on div "ACH Bank transfer" at bounding box center [371, 181] width 156 height 11
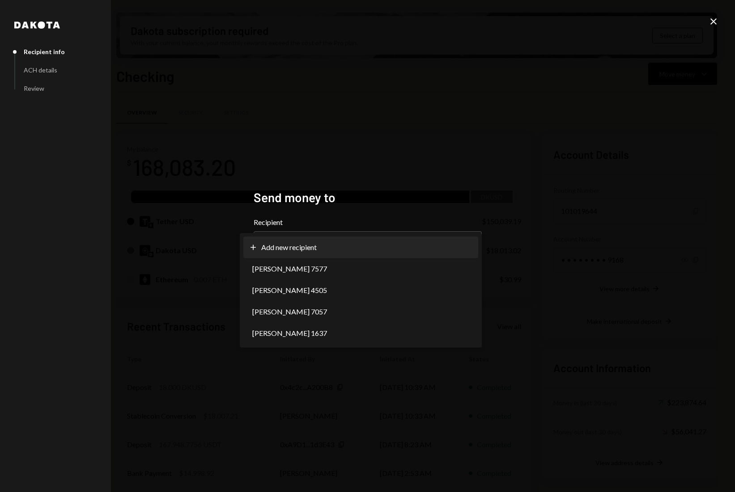
click at [327, 236] on body "C CrowdWoo, Inc. Caret Down Home Home Inbox Inbox Activities Transactions Accou…" at bounding box center [367, 246] width 735 height 492
select select "**********"
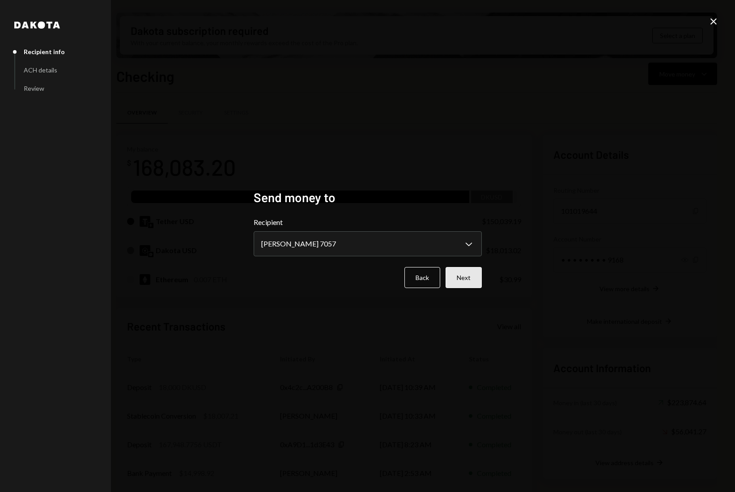
click at [462, 270] on button "Next" at bounding box center [463, 277] width 36 height 21
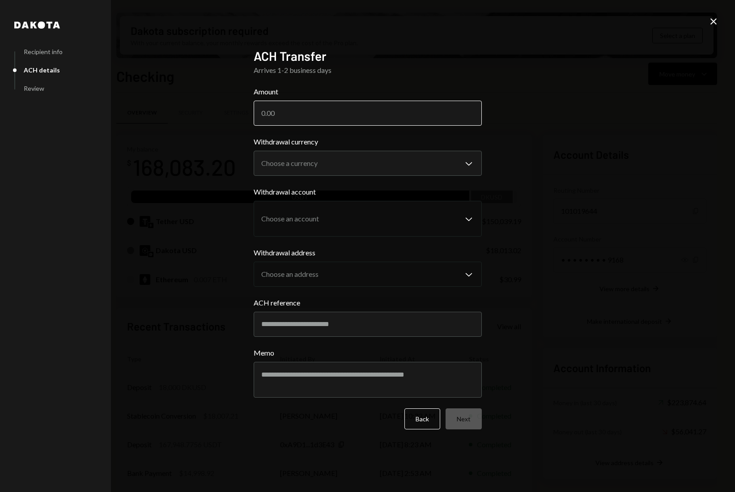
click at [329, 112] on input "Amount" at bounding box center [367, 113] width 228 height 25
type input "18000"
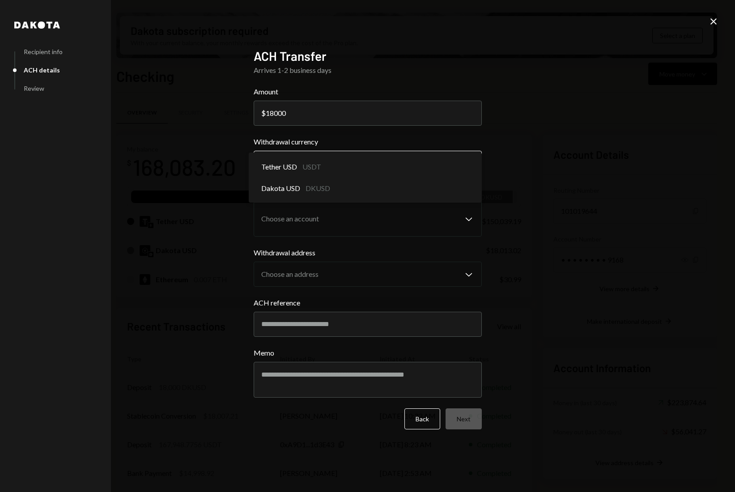
click at [340, 167] on body "C CrowdWoo, Inc. Caret Down Home Home Inbox Inbox Activities Transactions Accou…" at bounding box center [367, 246] width 735 height 492
select select "*****"
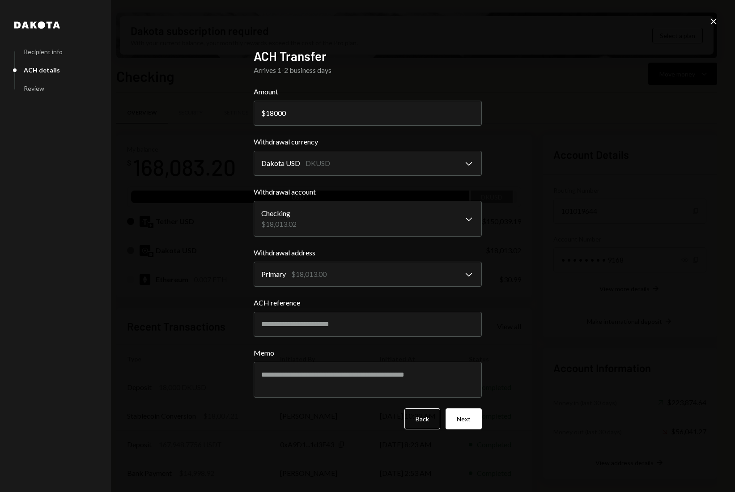
drag, startPoint x: 338, startPoint y: 318, endPoint x: 338, endPoint y: 337, distance: 18.4
click at [338, 318] on input "ACH reference" at bounding box center [367, 324] width 228 height 25
type input "******"
click at [463, 414] on button "Next" at bounding box center [463, 418] width 36 height 21
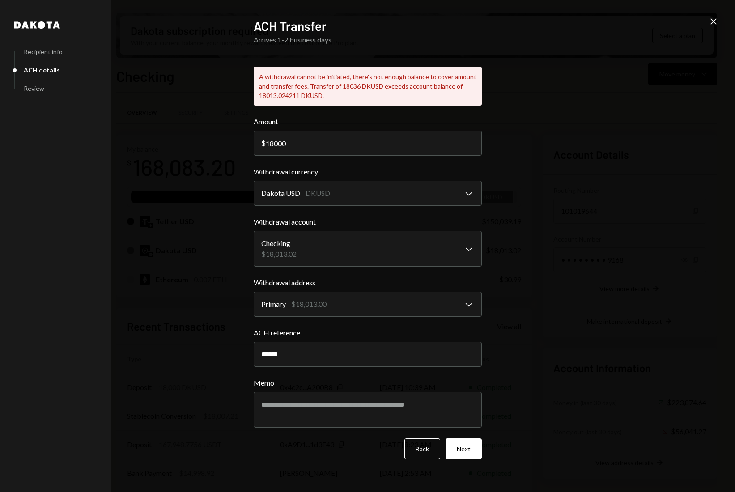
drag, startPoint x: 275, startPoint y: 141, endPoint x: 227, endPoint y: 139, distance: 48.3
click at [240, 141] on div "**********" at bounding box center [367, 246] width 735 height 492
type input "17964"
click at [178, 194] on div "**********" at bounding box center [367, 246] width 735 height 492
drag, startPoint x: 531, startPoint y: 422, endPoint x: 520, endPoint y: 429, distance: 12.7
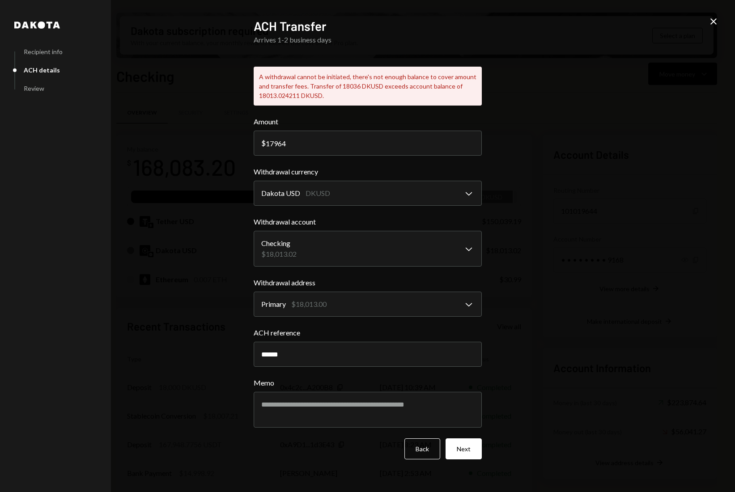
click at [531, 422] on div "**********" at bounding box center [367, 246] width 735 height 492
click at [469, 452] on button "Next" at bounding box center [463, 448] width 36 height 21
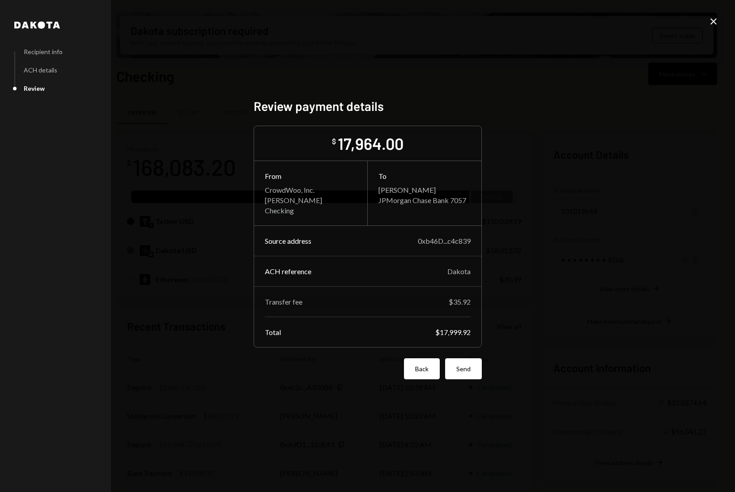
click at [418, 369] on button "Back" at bounding box center [422, 368] width 36 height 21
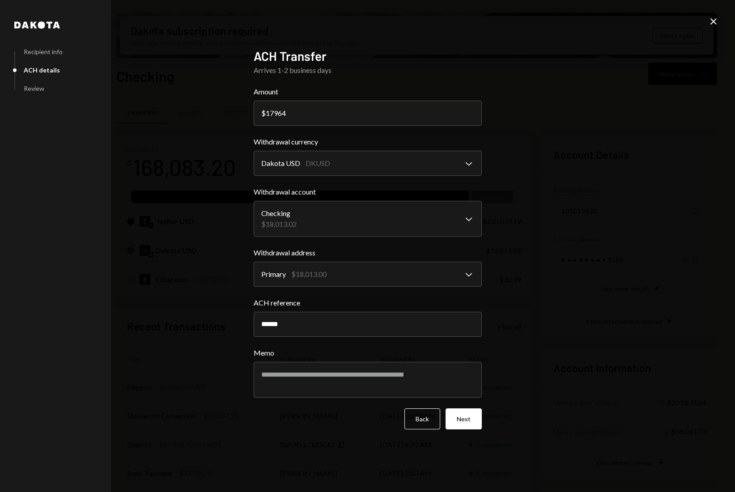
click at [454, 419] on button "Next" at bounding box center [463, 418] width 36 height 21
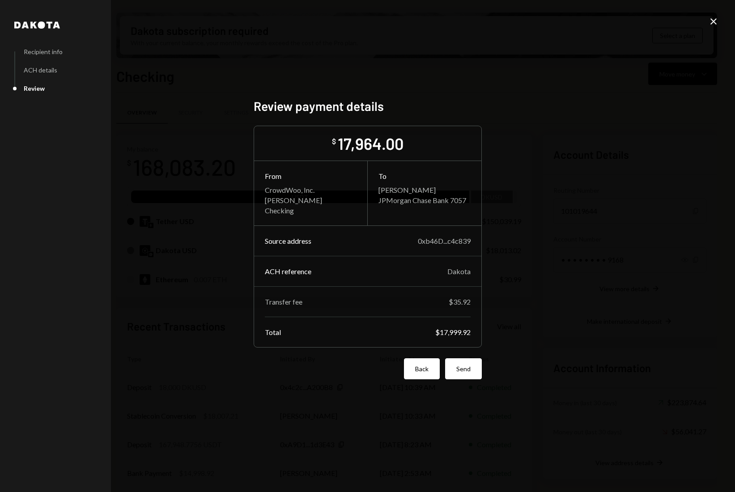
click at [415, 373] on button "Back" at bounding box center [422, 368] width 36 height 21
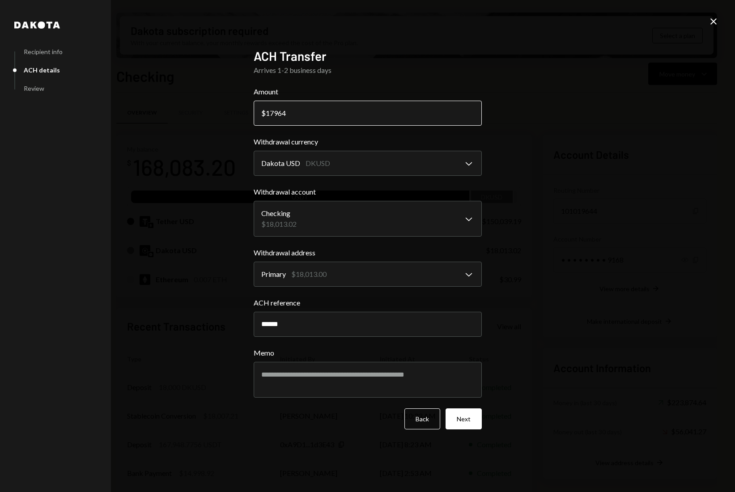
click at [305, 114] on input "17964" at bounding box center [367, 113] width 228 height 25
type input "17964.08"
click at [465, 224] on body "C CrowdWoo, Inc. Caret Down Home Home Inbox Inbox Activities Transactions Accou…" at bounding box center [367, 246] width 735 height 492
click at [502, 217] on div "**********" at bounding box center [367, 246] width 735 height 492
click at [468, 418] on button "Next" at bounding box center [463, 418] width 36 height 21
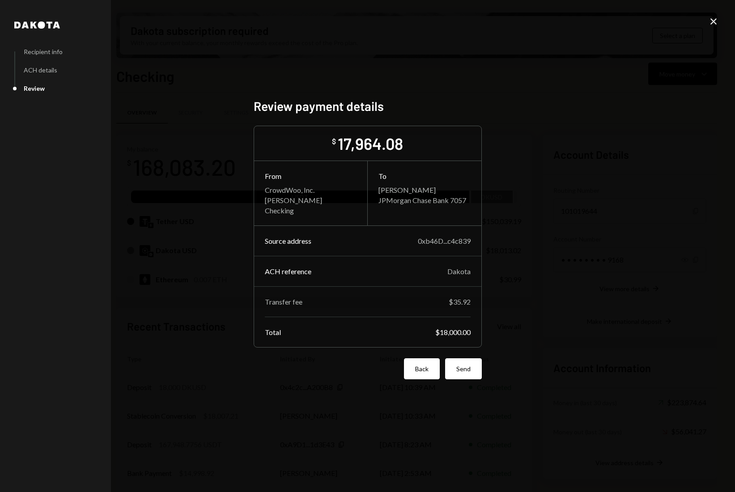
click at [416, 372] on button "Back" at bounding box center [422, 368] width 36 height 21
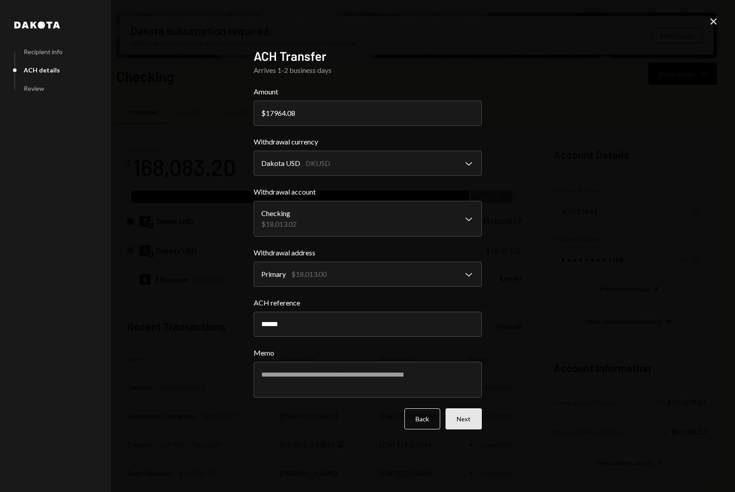
click at [461, 416] on button "Next" at bounding box center [463, 418] width 36 height 21
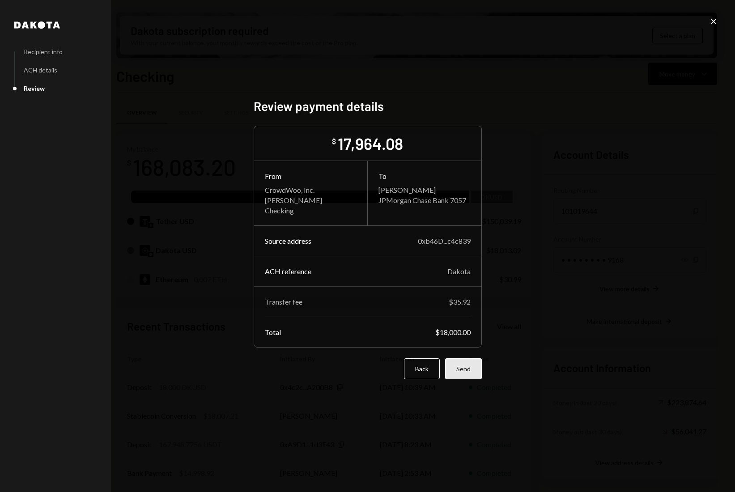
click at [466, 368] on button "Send" at bounding box center [463, 368] width 37 height 21
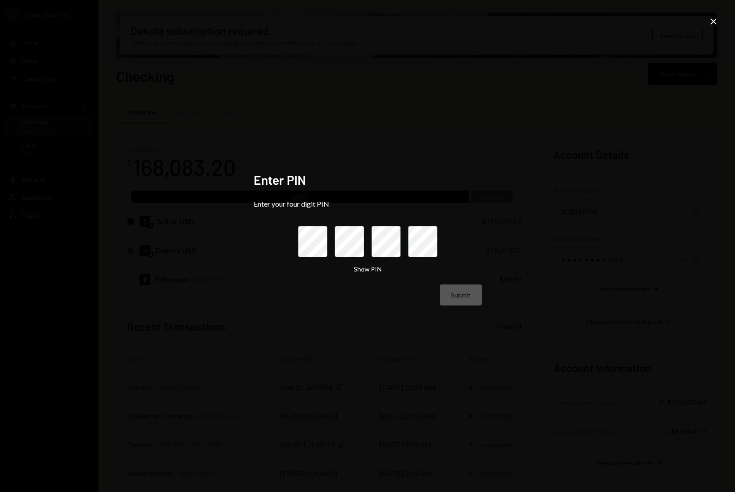
click at [712, 23] on icon "Close" at bounding box center [713, 21] width 11 height 11
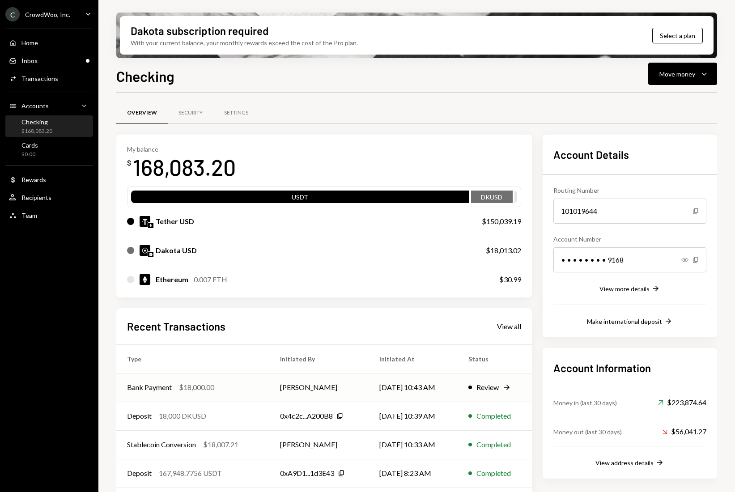
click at [481, 390] on div "Review" at bounding box center [487, 387] width 22 height 11
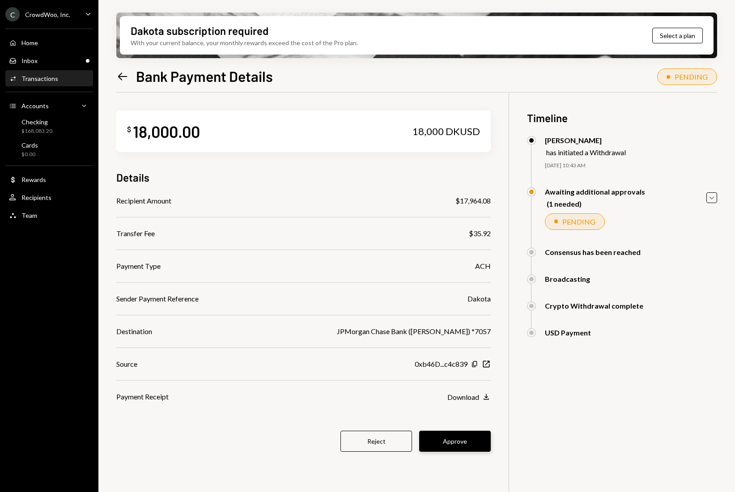
click at [447, 438] on button "Approve" at bounding box center [455, 441] width 72 height 21
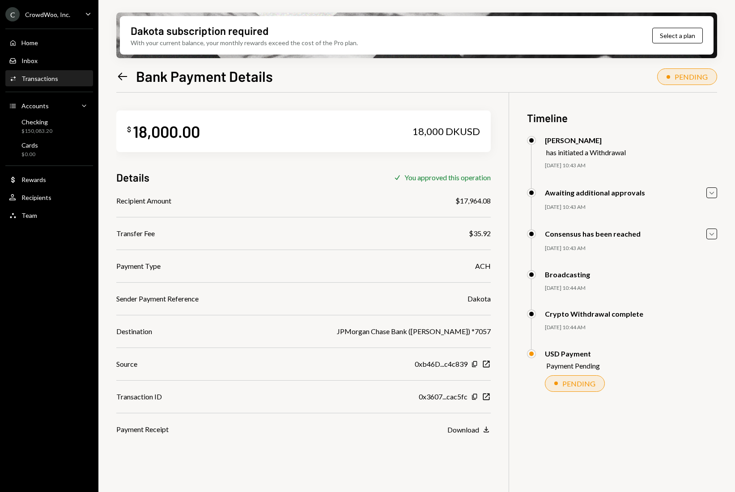
click at [51, 77] on div "Transactions" at bounding box center [39, 79] width 37 height 8
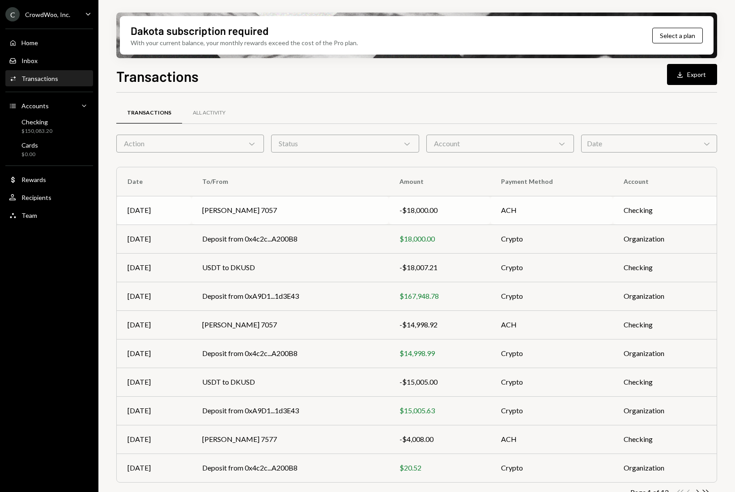
click at [231, 210] on td "[PERSON_NAME] 7057" at bounding box center [289, 210] width 197 height 29
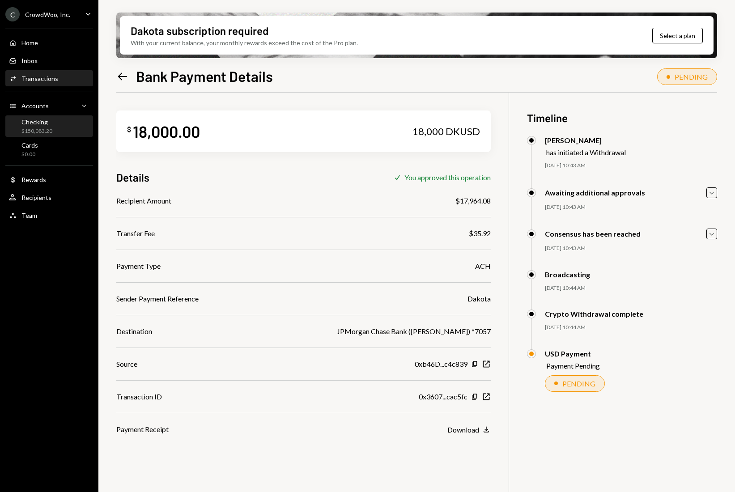
click at [46, 125] on div "Checking" at bounding box center [36, 122] width 31 height 8
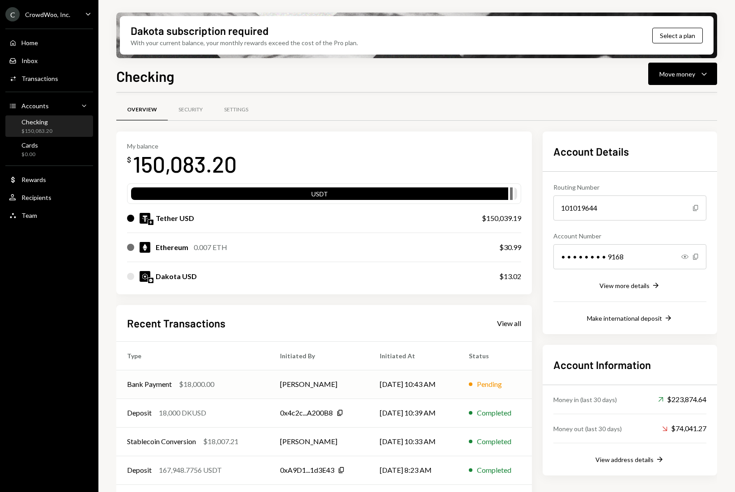
scroll to position [4, 0]
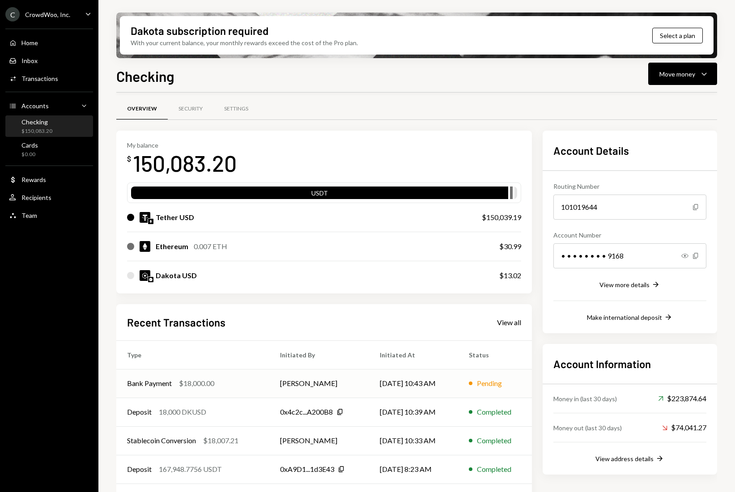
click at [193, 386] on div "$18,000.00" at bounding box center [196, 383] width 35 height 11
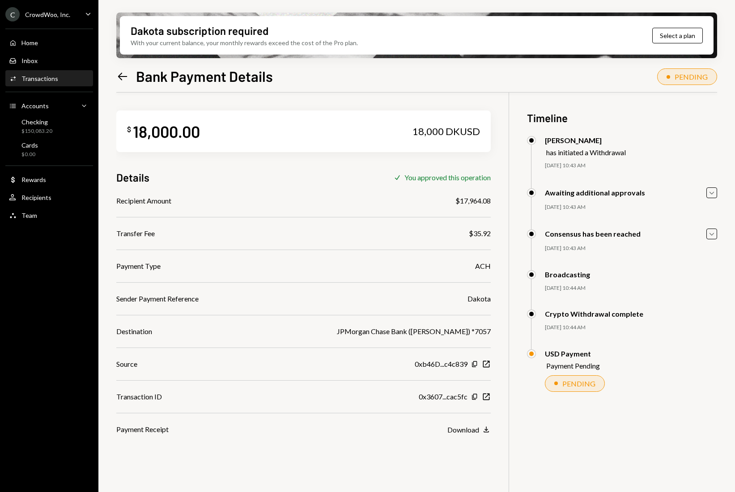
scroll to position [4, 0]
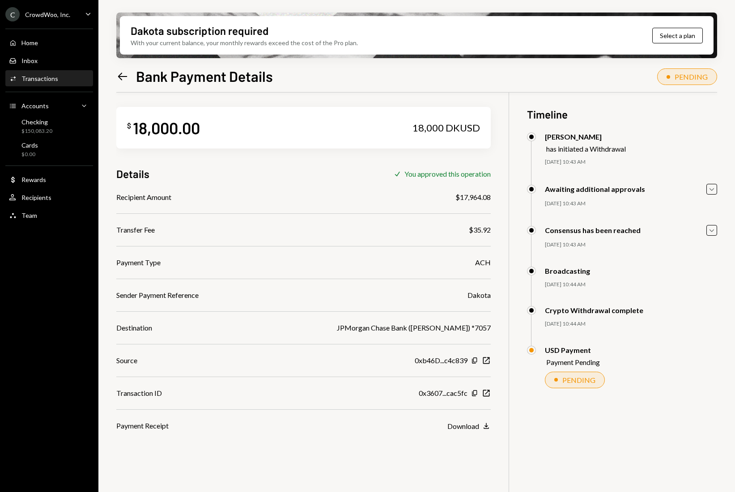
click at [51, 80] on div "Transactions" at bounding box center [39, 79] width 37 height 8
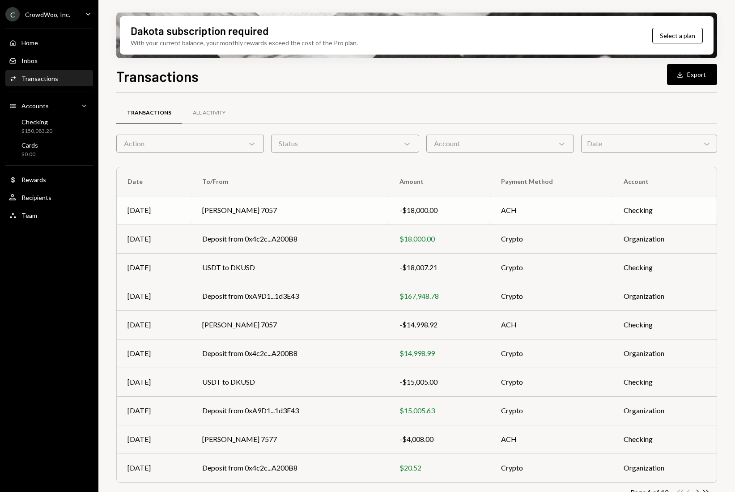
click at [243, 211] on td "[PERSON_NAME] 7057" at bounding box center [289, 210] width 197 height 29
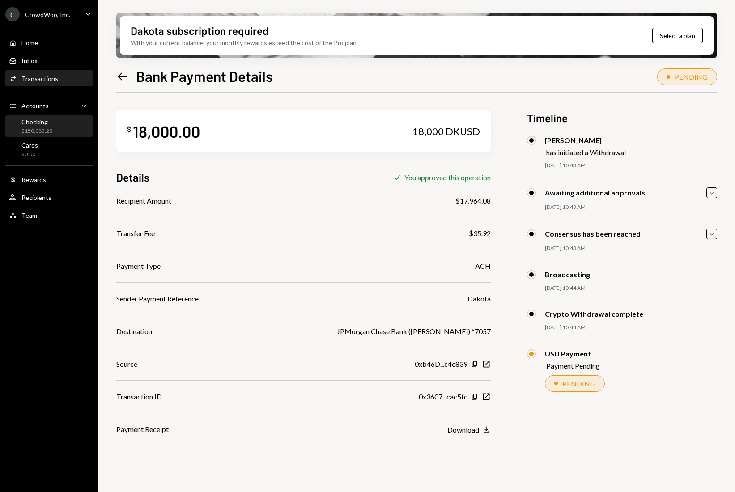
click at [39, 123] on div "Checking" at bounding box center [36, 122] width 31 height 8
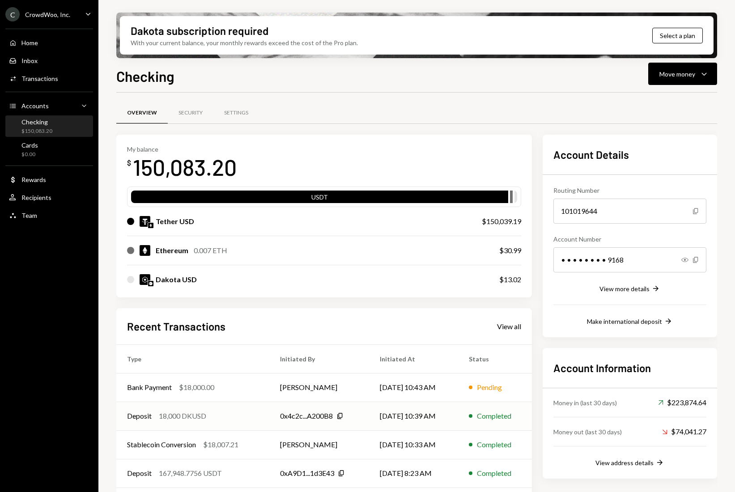
click at [180, 414] on div "18,000 DKUSD" at bounding box center [182, 415] width 47 height 11
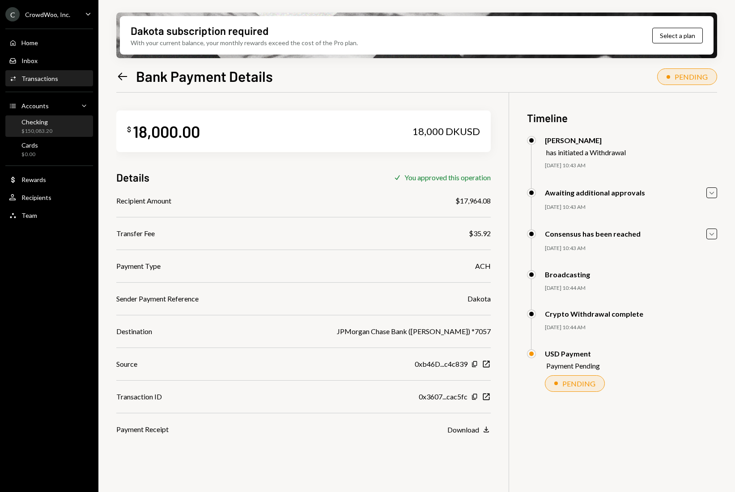
click at [39, 128] on div "$150,083.20" at bounding box center [36, 131] width 31 height 8
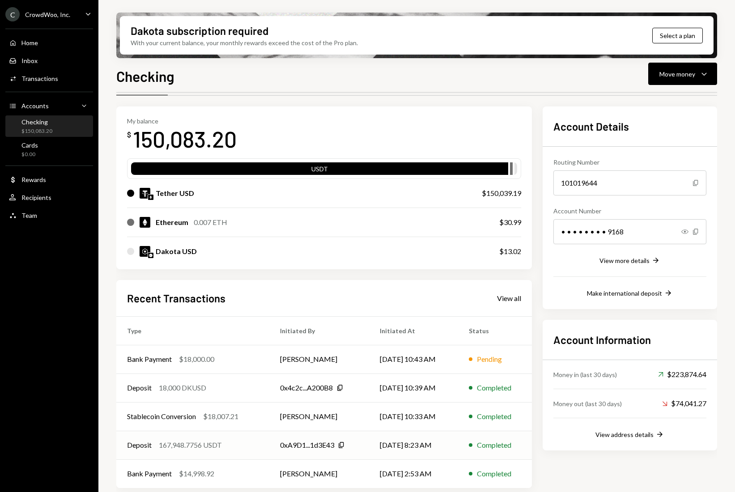
scroll to position [30, 0]
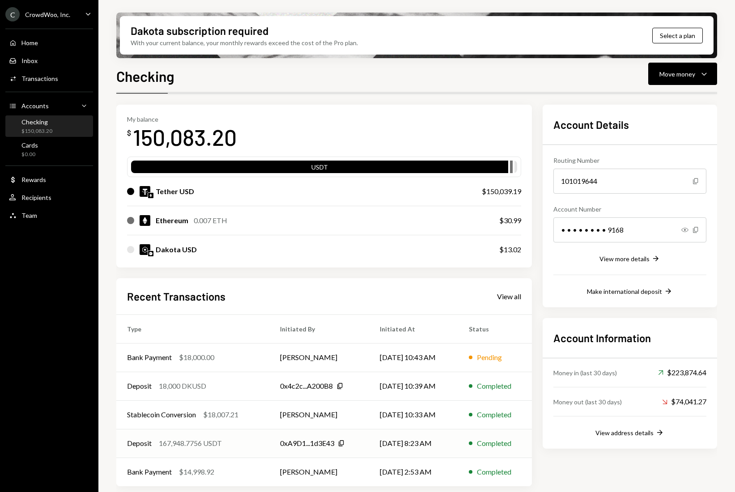
click at [221, 446] on div "167,948.7756 USDT" at bounding box center [190, 443] width 63 height 11
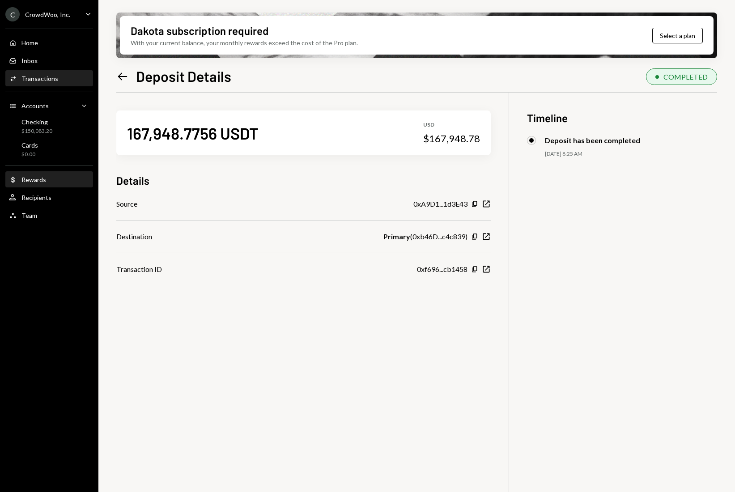
click at [41, 177] on div "Rewards" at bounding box center [33, 180] width 25 height 8
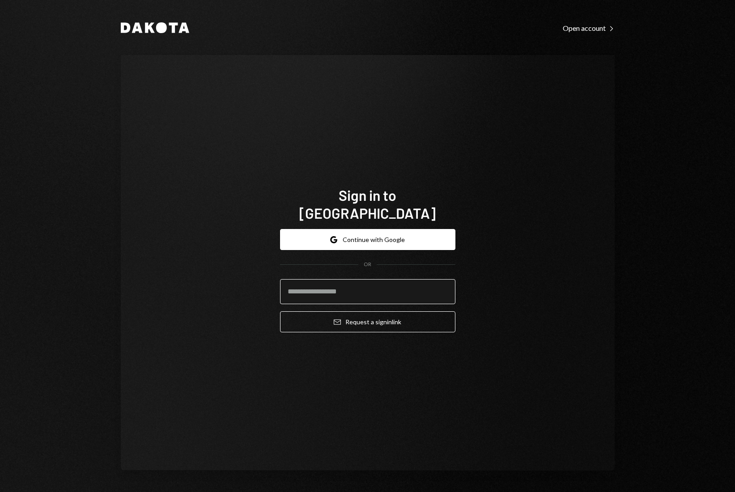
type input "**********"
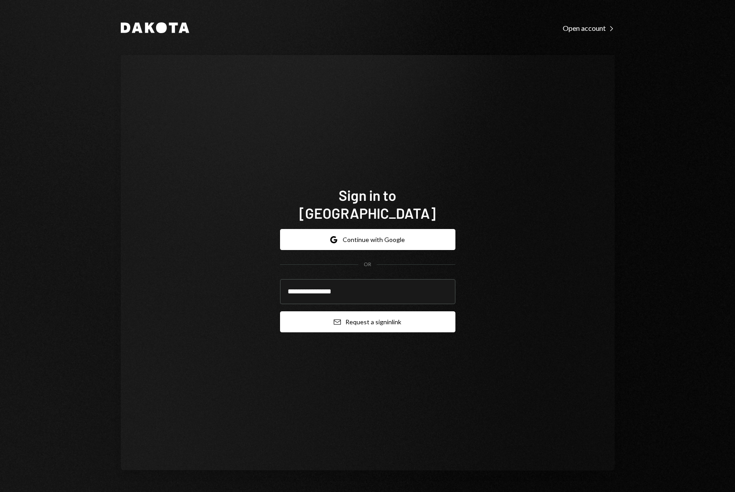
click at [381, 311] on button "Email Request a sign in link" at bounding box center [367, 321] width 175 height 21
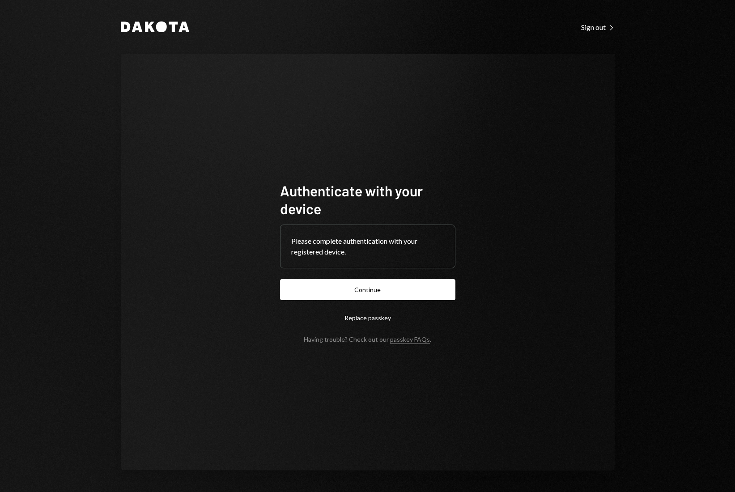
click at [384, 287] on button "Continue" at bounding box center [367, 289] width 175 height 21
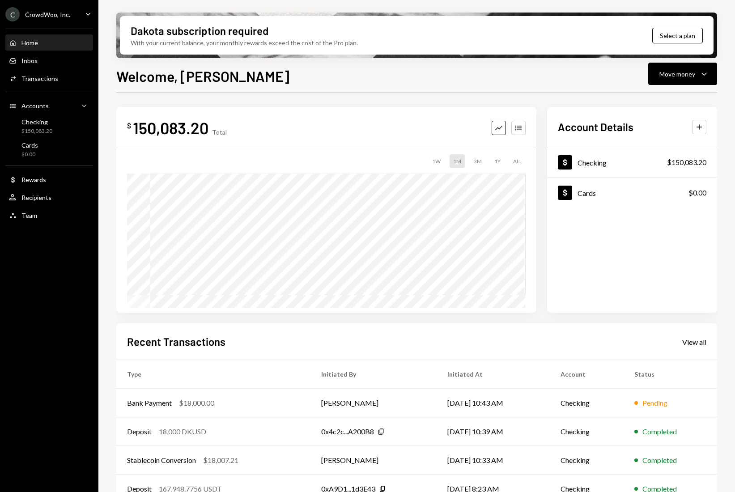
scroll to position [47, 0]
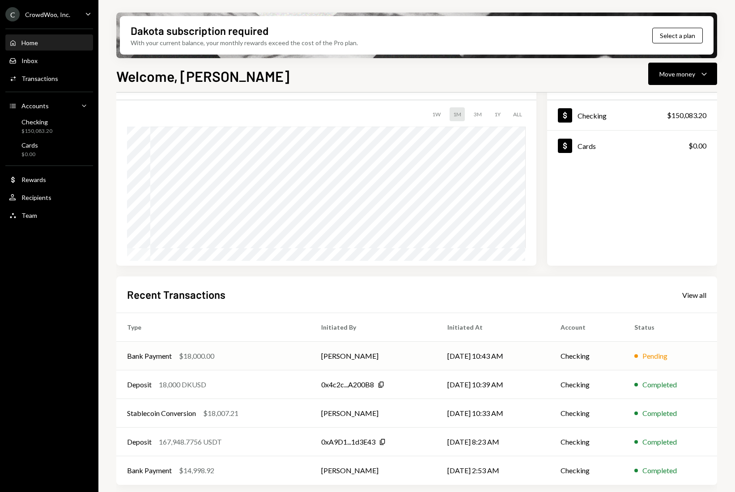
click at [273, 356] on div "Bank Payment $18,000.00" at bounding box center [213, 355] width 173 height 11
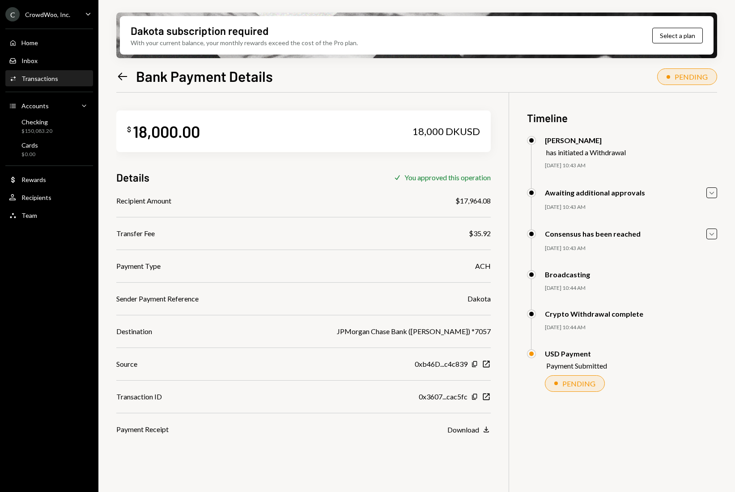
click at [122, 73] on icon "Left Arrow" at bounding box center [122, 76] width 13 height 13
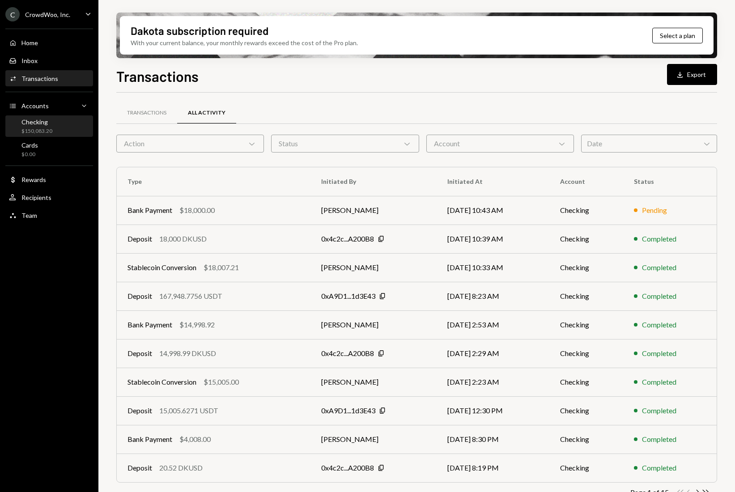
click at [41, 128] on div "$150,083.20" at bounding box center [36, 131] width 31 height 8
